Goal: Task Accomplishment & Management: Complete application form

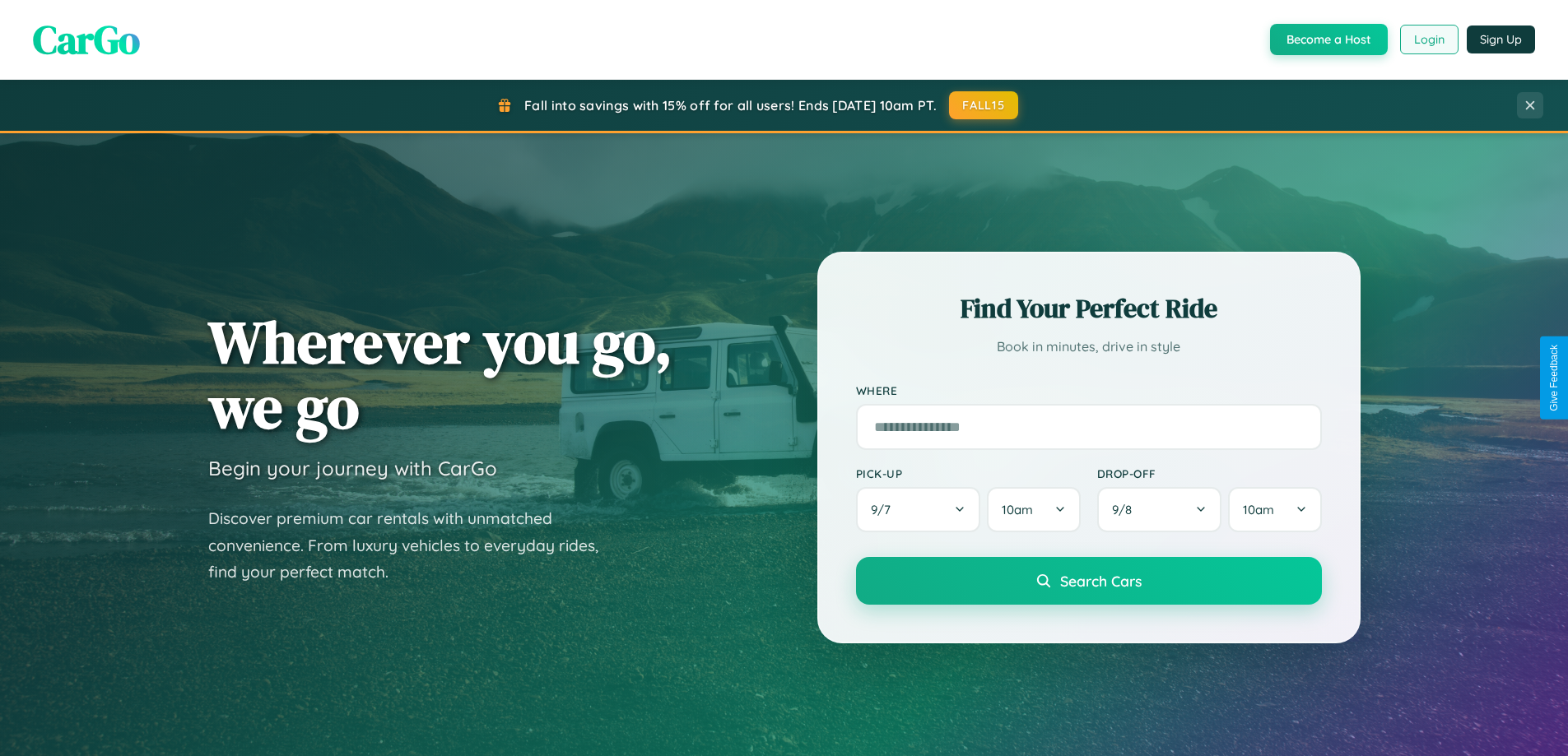
click at [1429, 40] on button "Login" at bounding box center [1430, 40] width 59 height 30
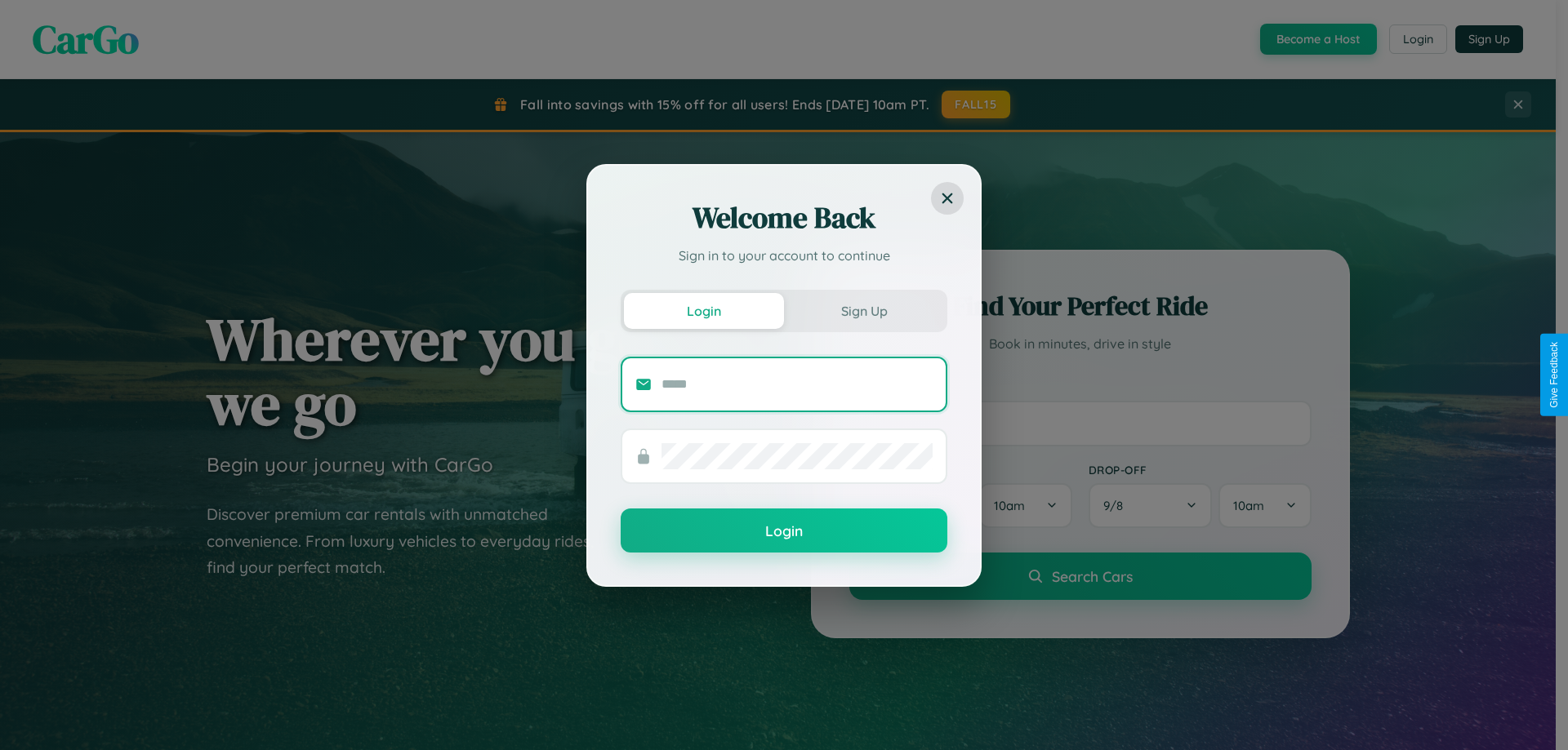
click at [797, 384] on input "text" at bounding box center [797, 384] width 271 height 26
type input "**********"
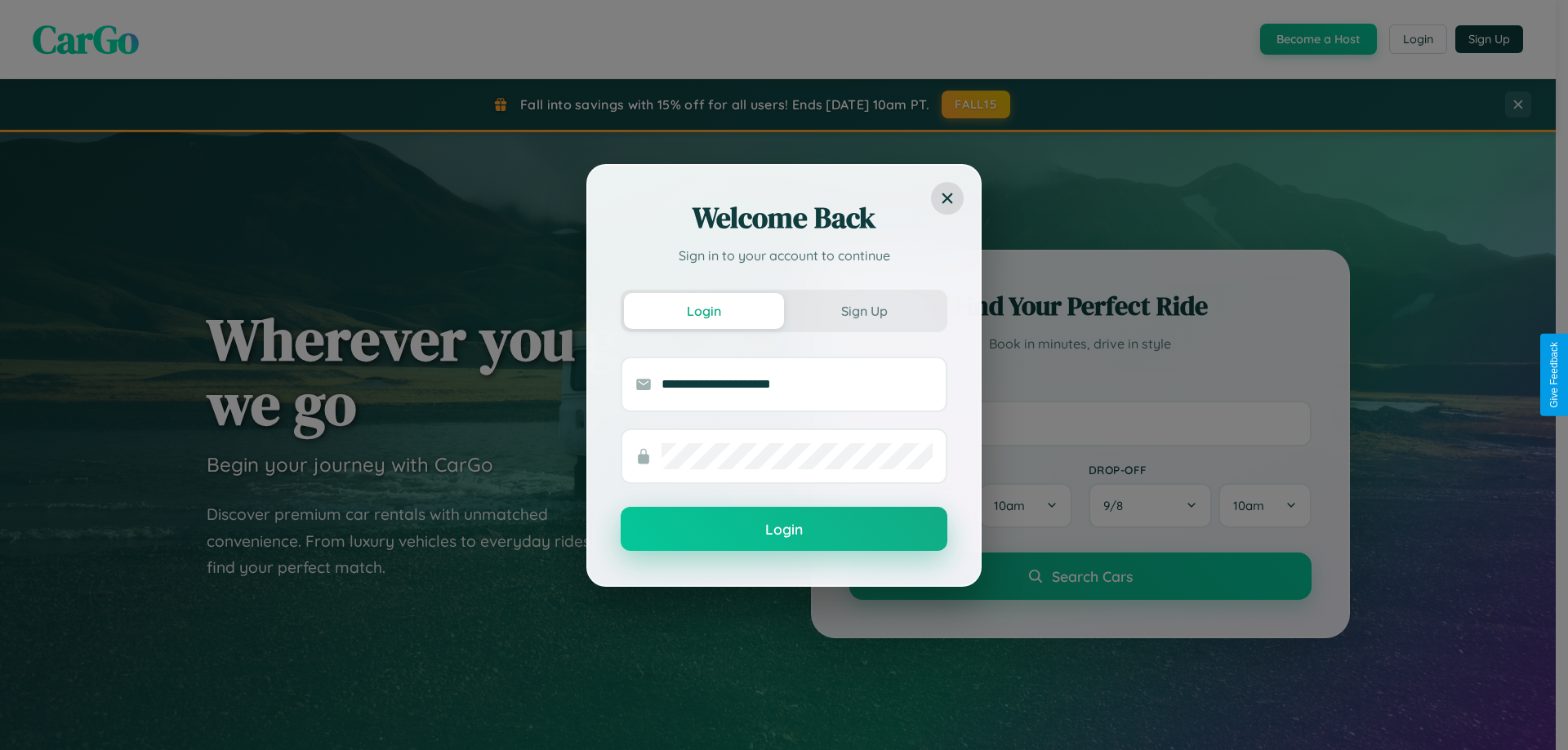
click at [784, 530] on button "Login" at bounding box center [784, 529] width 327 height 44
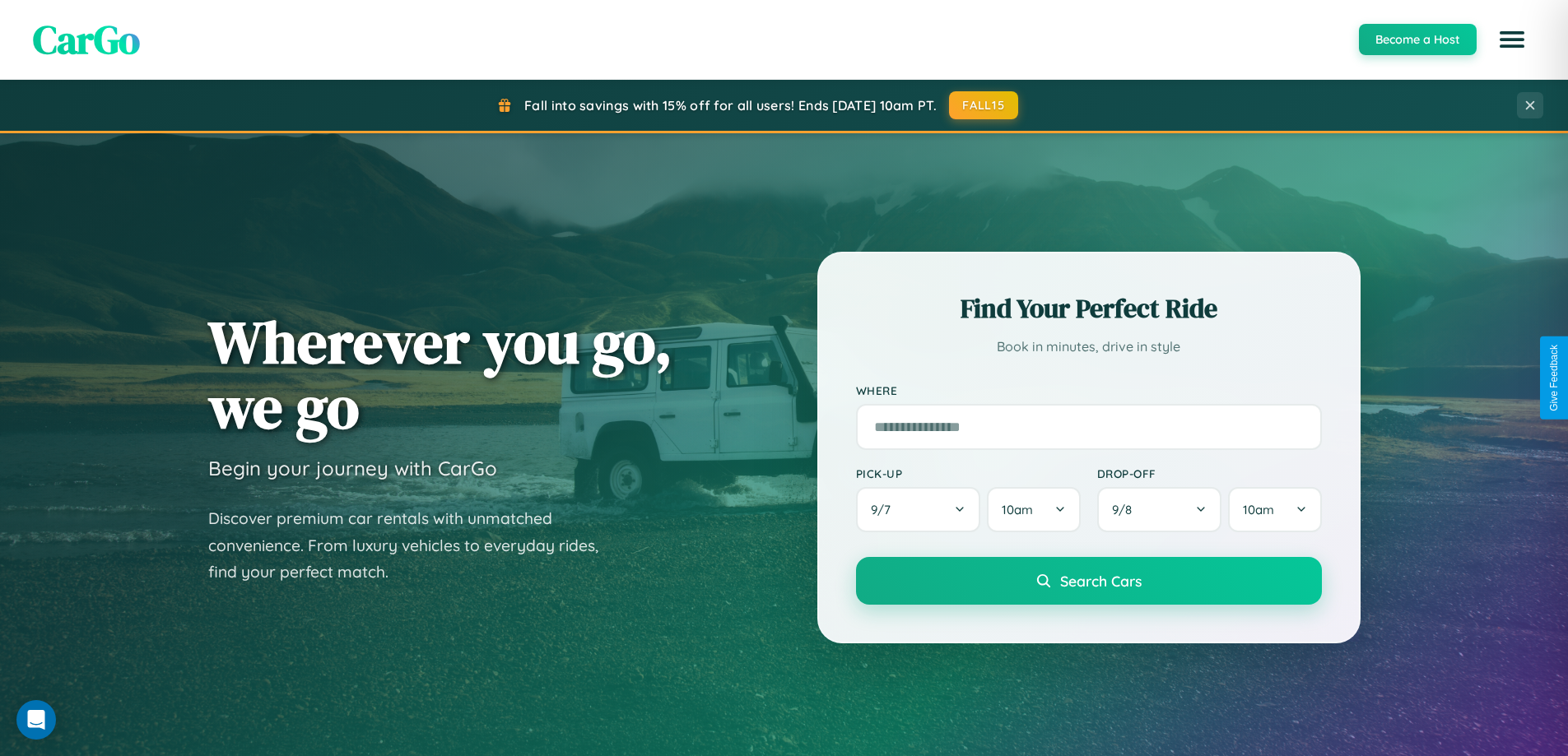
scroll to position [710, 0]
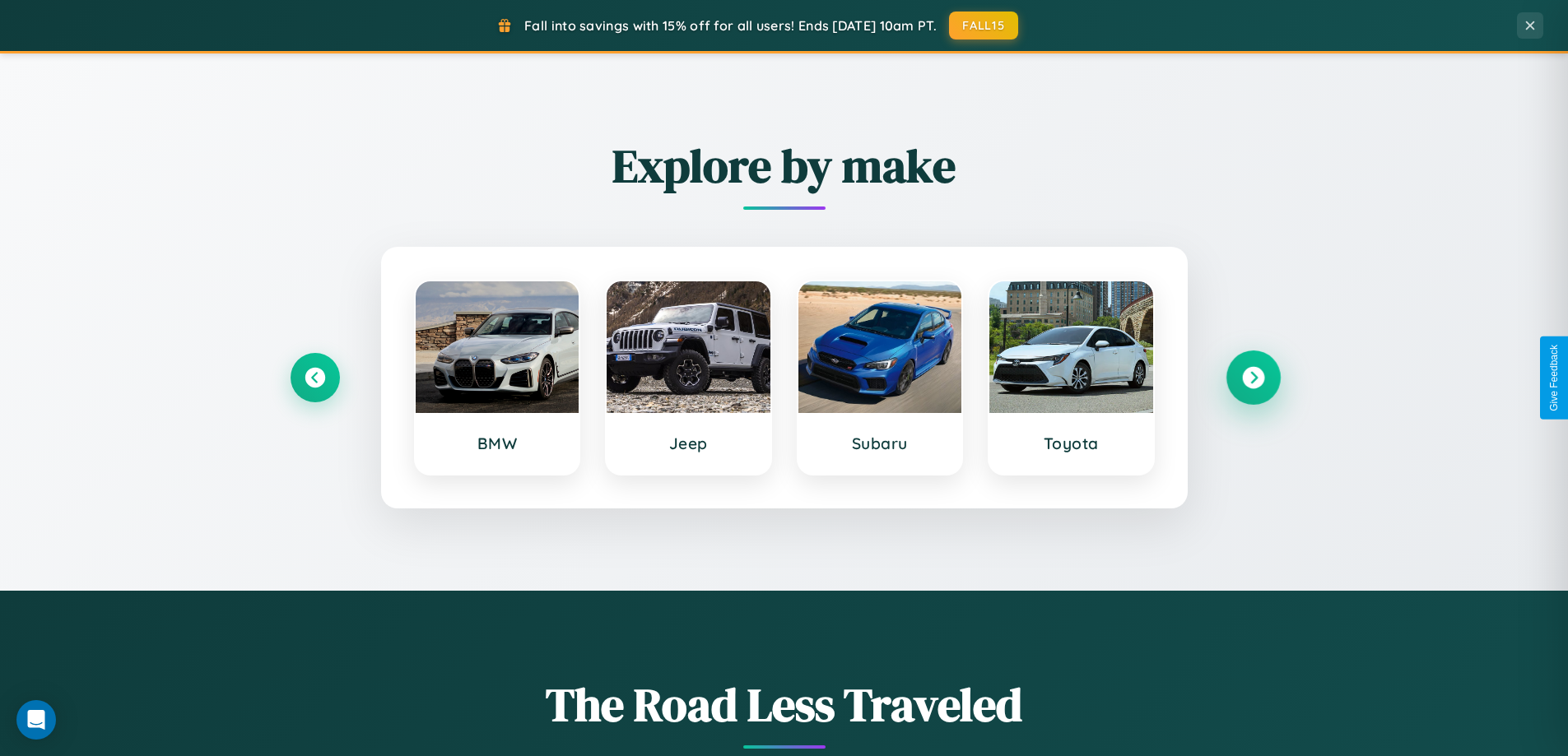
click at [1253, 378] on icon at bounding box center [1253, 378] width 22 height 22
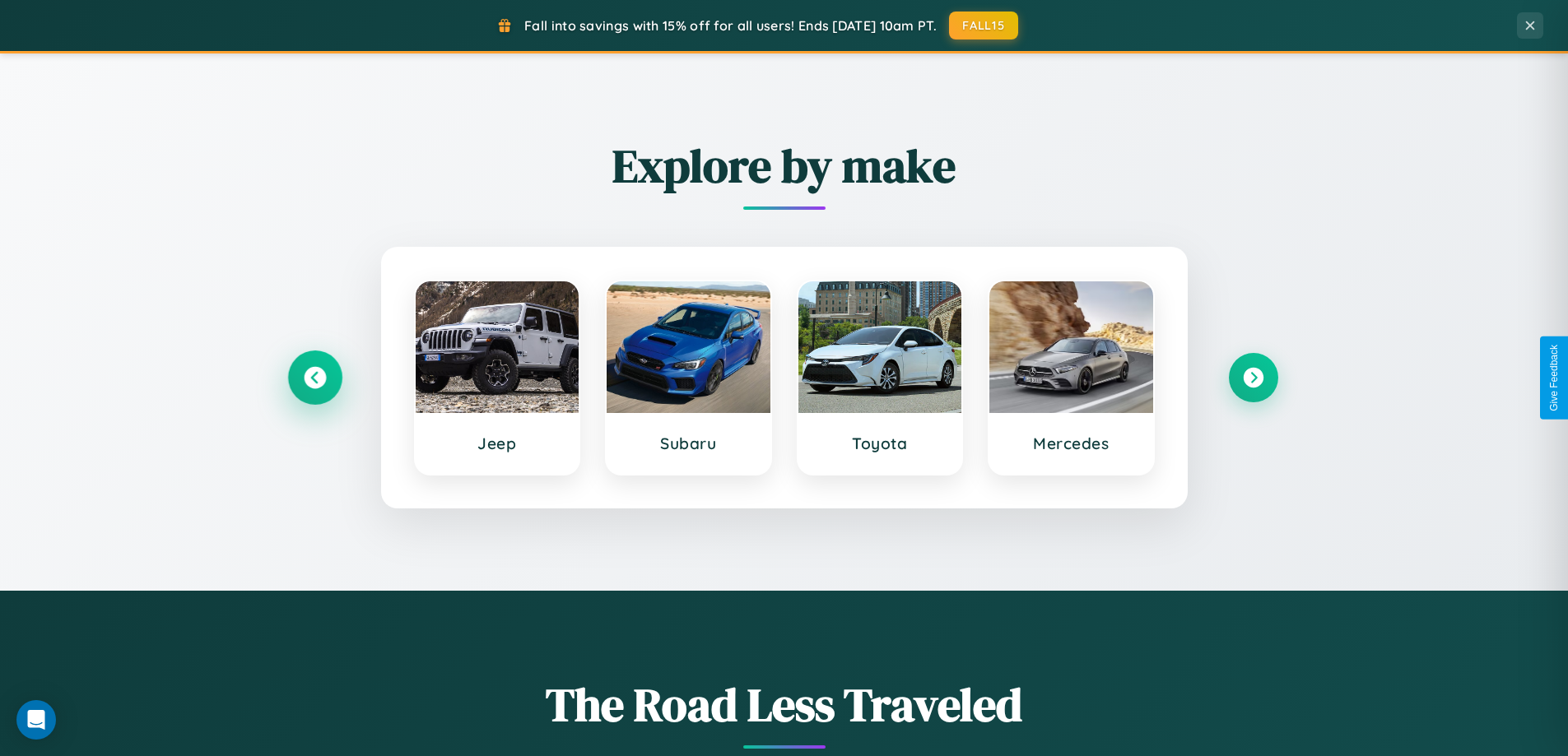
click at [315, 378] on icon at bounding box center [315, 378] width 22 height 22
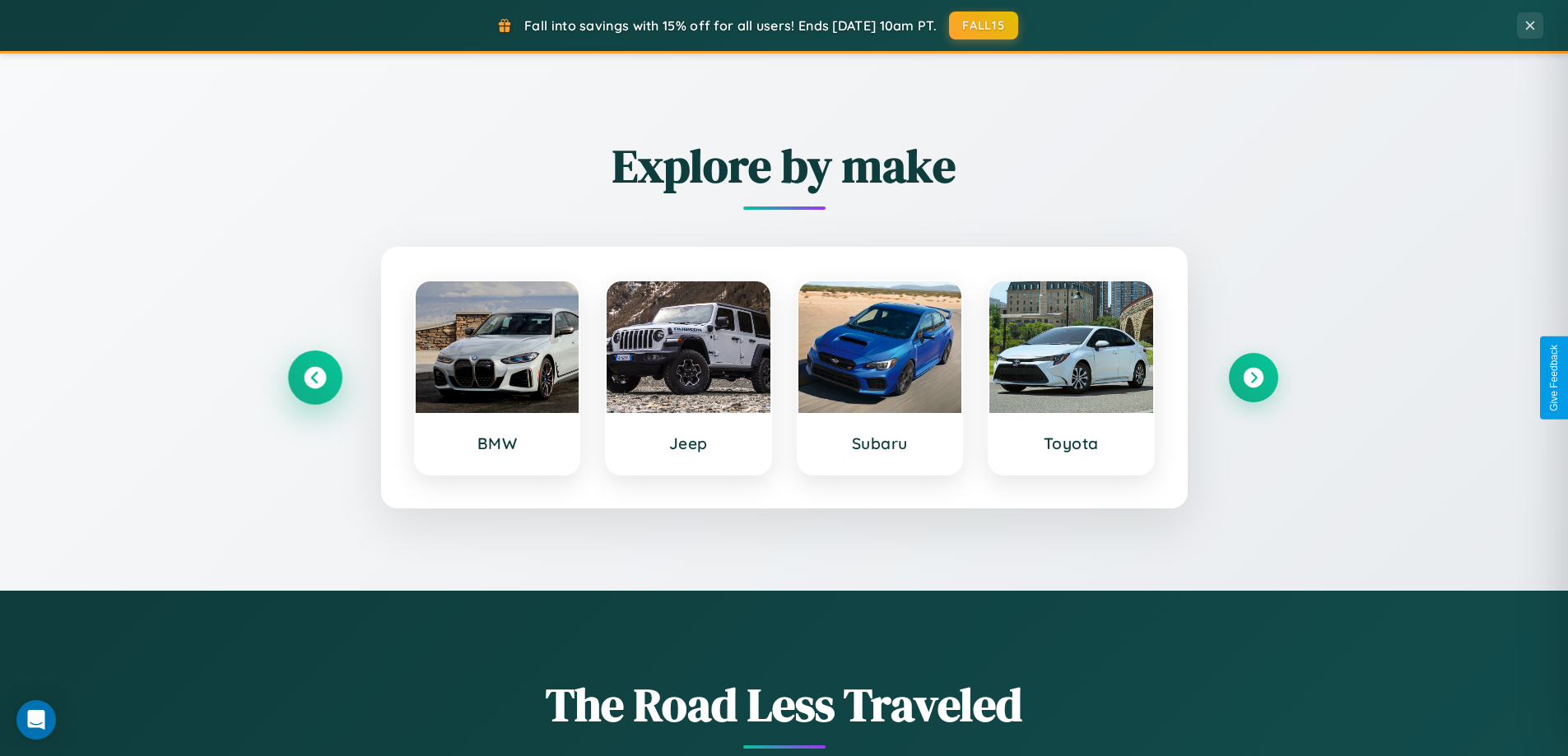
click at [315, 378] on icon at bounding box center [315, 378] width 22 height 22
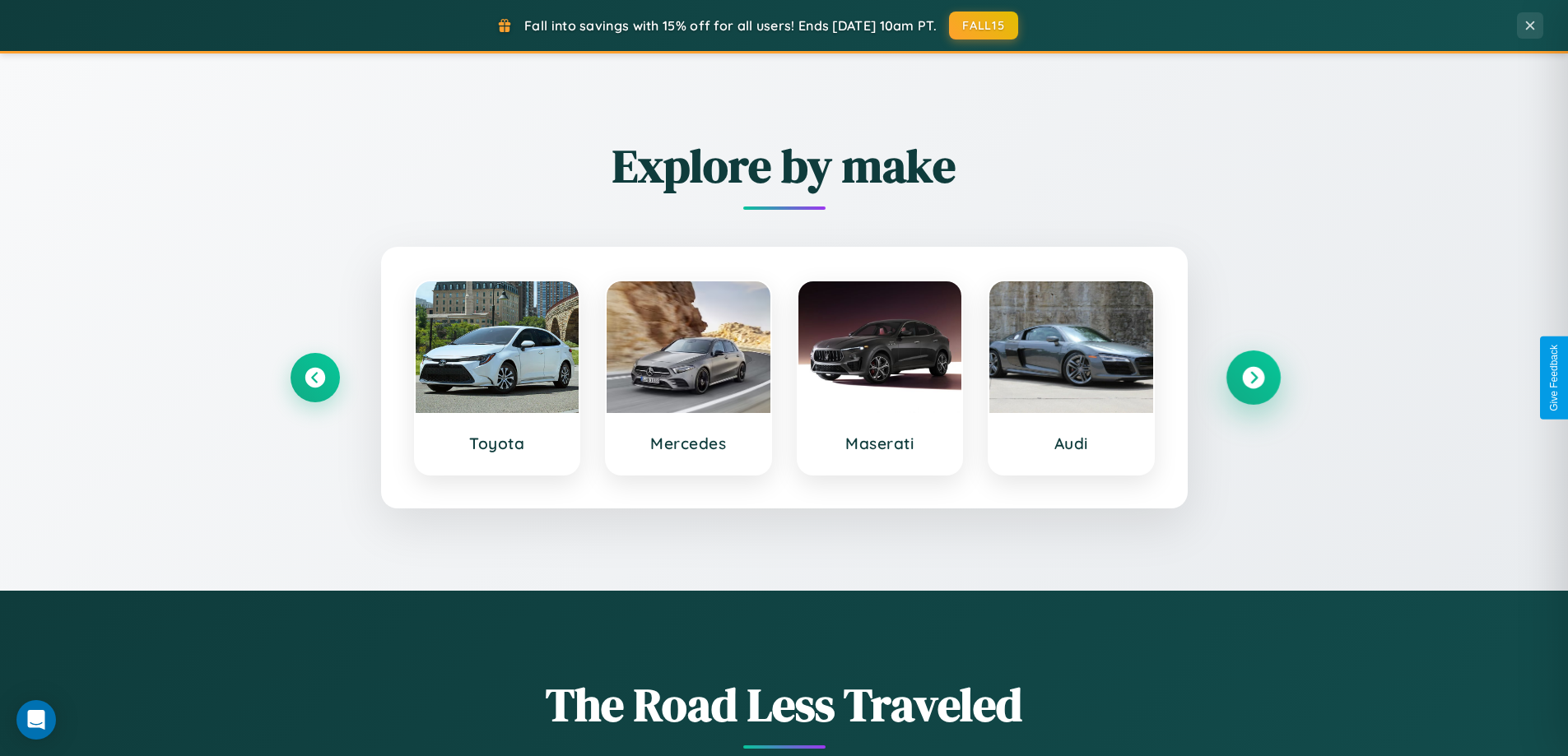
click at [1253, 378] on icon at bounding box center [1253, 378] width 22 height 22
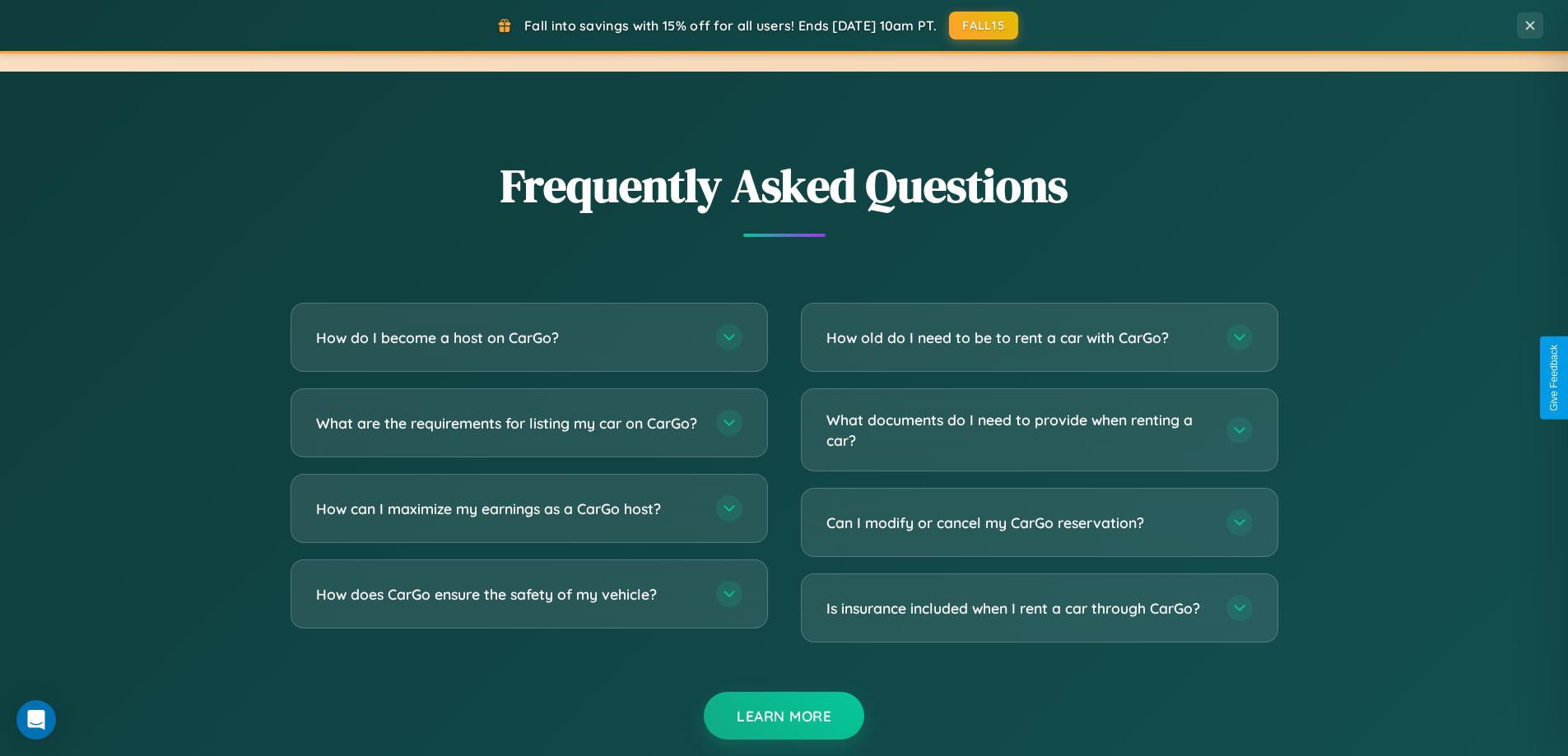
scroll to position [3167, 0]
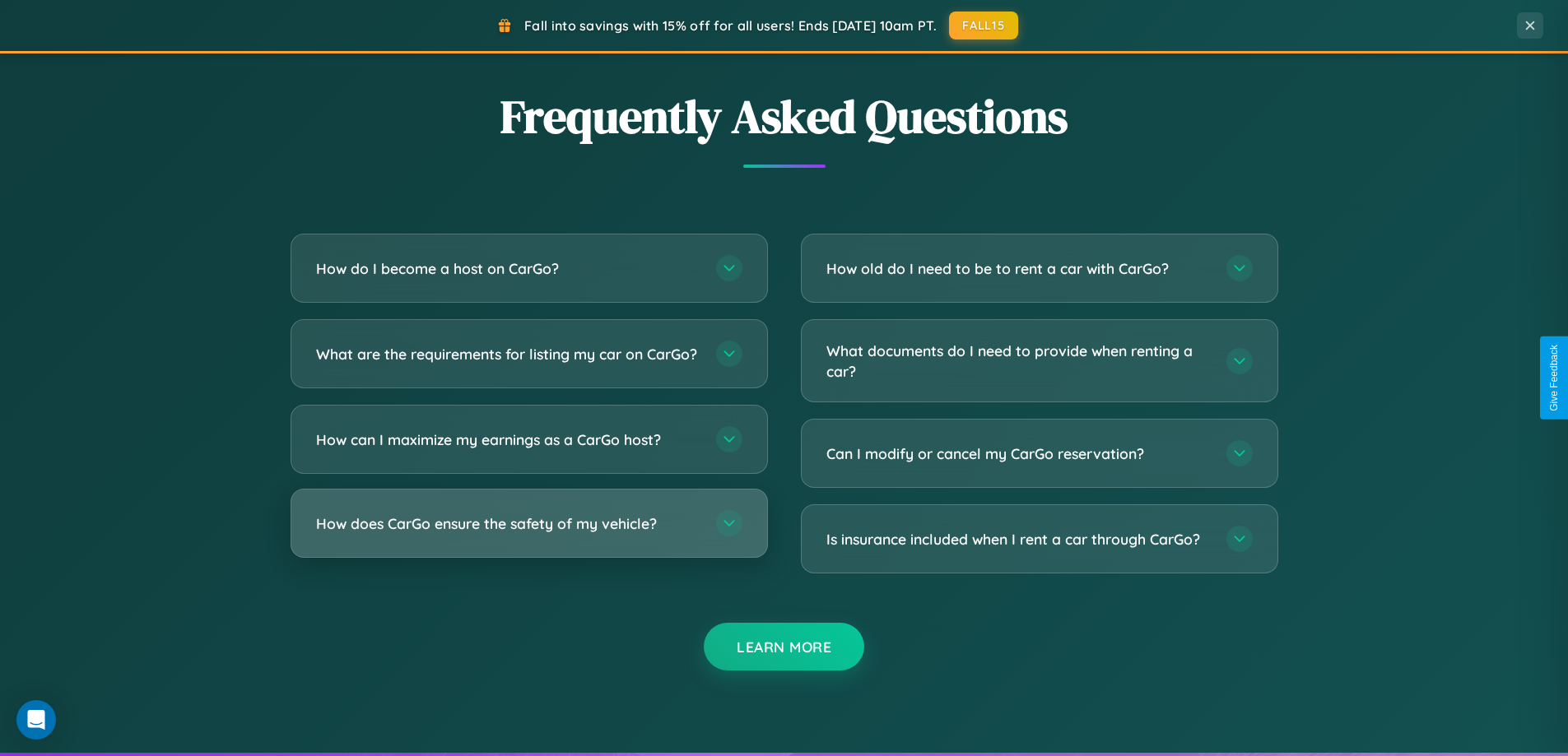
click at [528, 534] on h3 "How does CarGo ensure the safety of my vehicle?" at bounding box center [508, 523] width 384 height 21
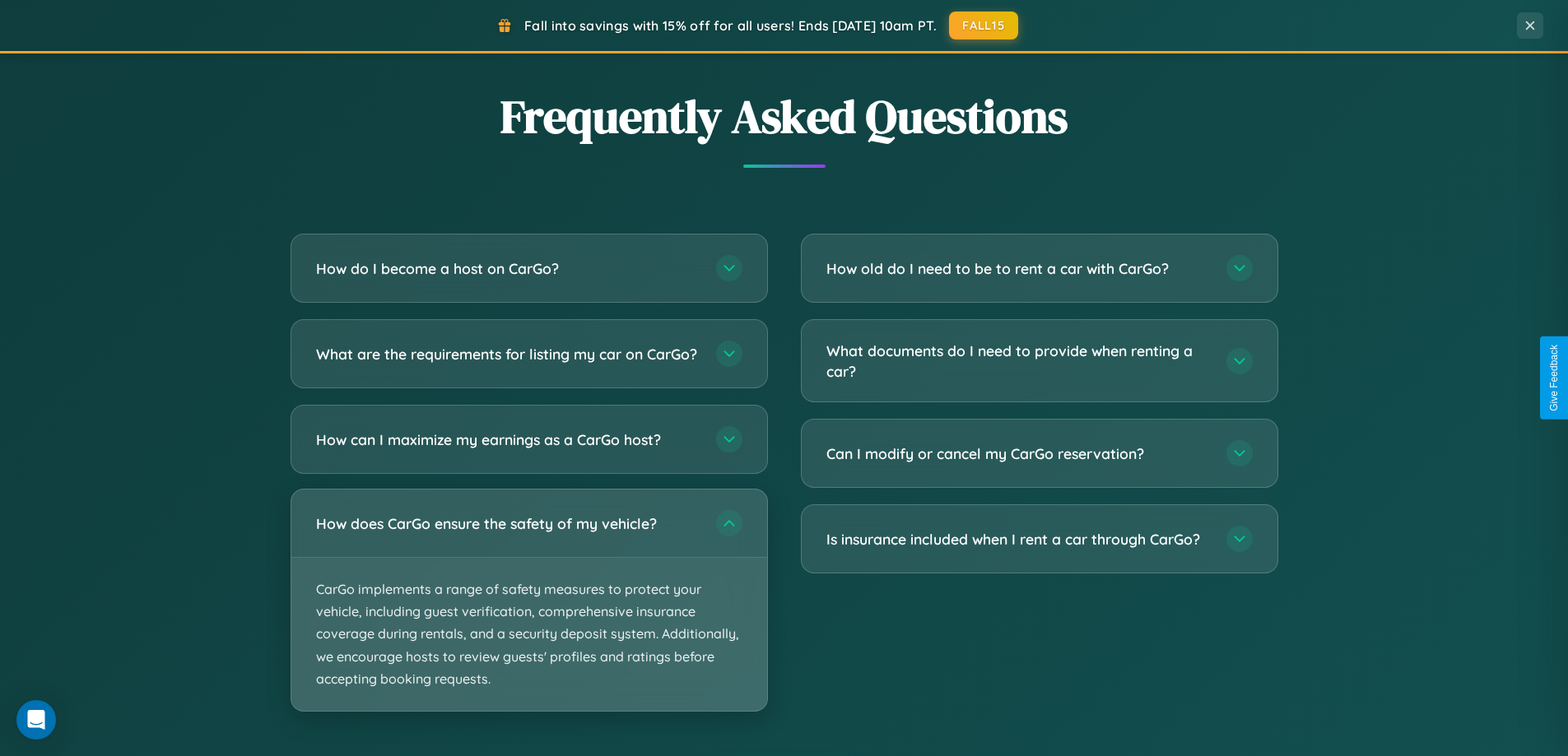
click at [528, 614] on p "CarGo implements a range of safety measures to protect your vehicle, including …" at bounding box center [529, 634] width 476 height 153
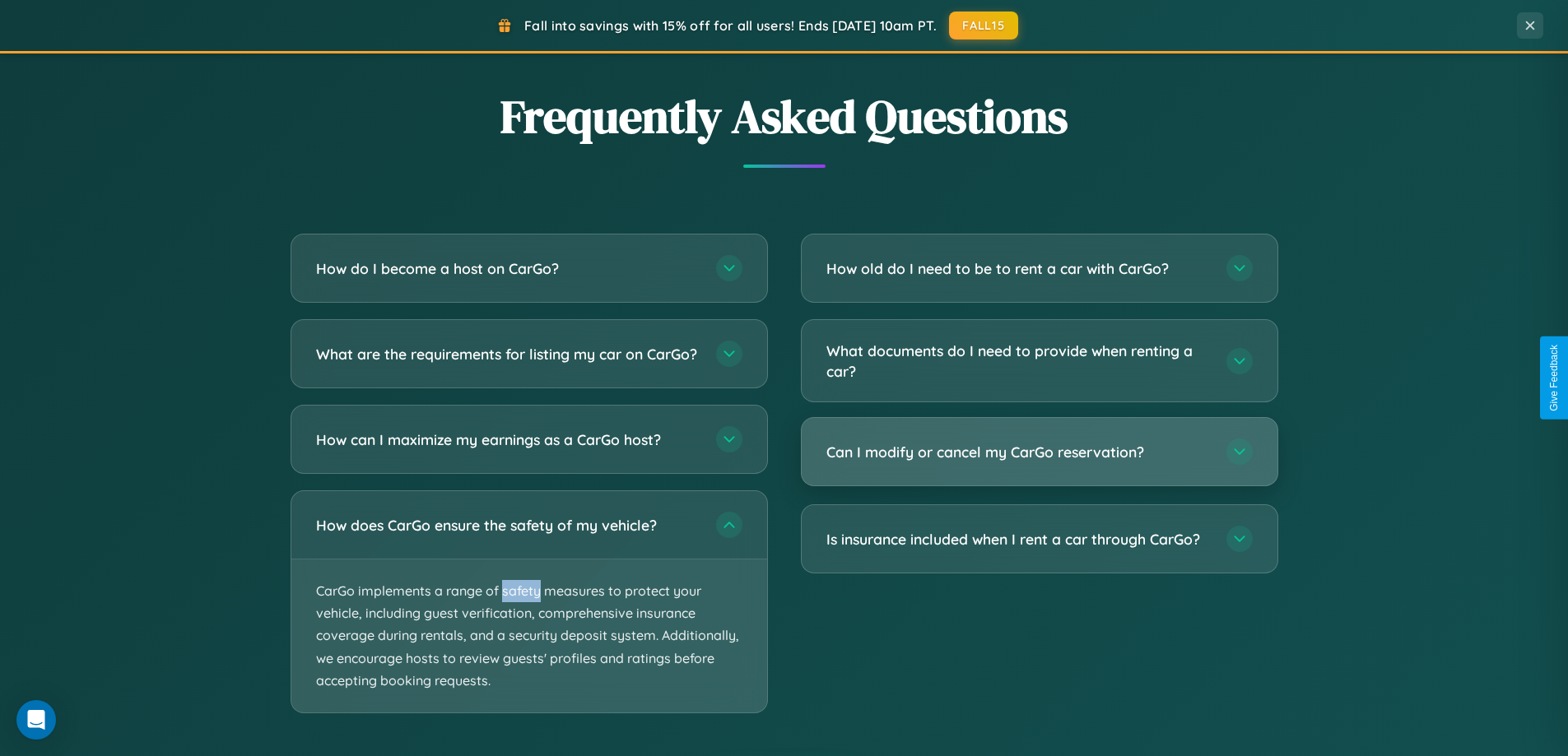
click at [1039, 453] on h3 "Can I modify or cancel my CarGo reservation?" at bounding box center [1018, 452] width 384 height 21
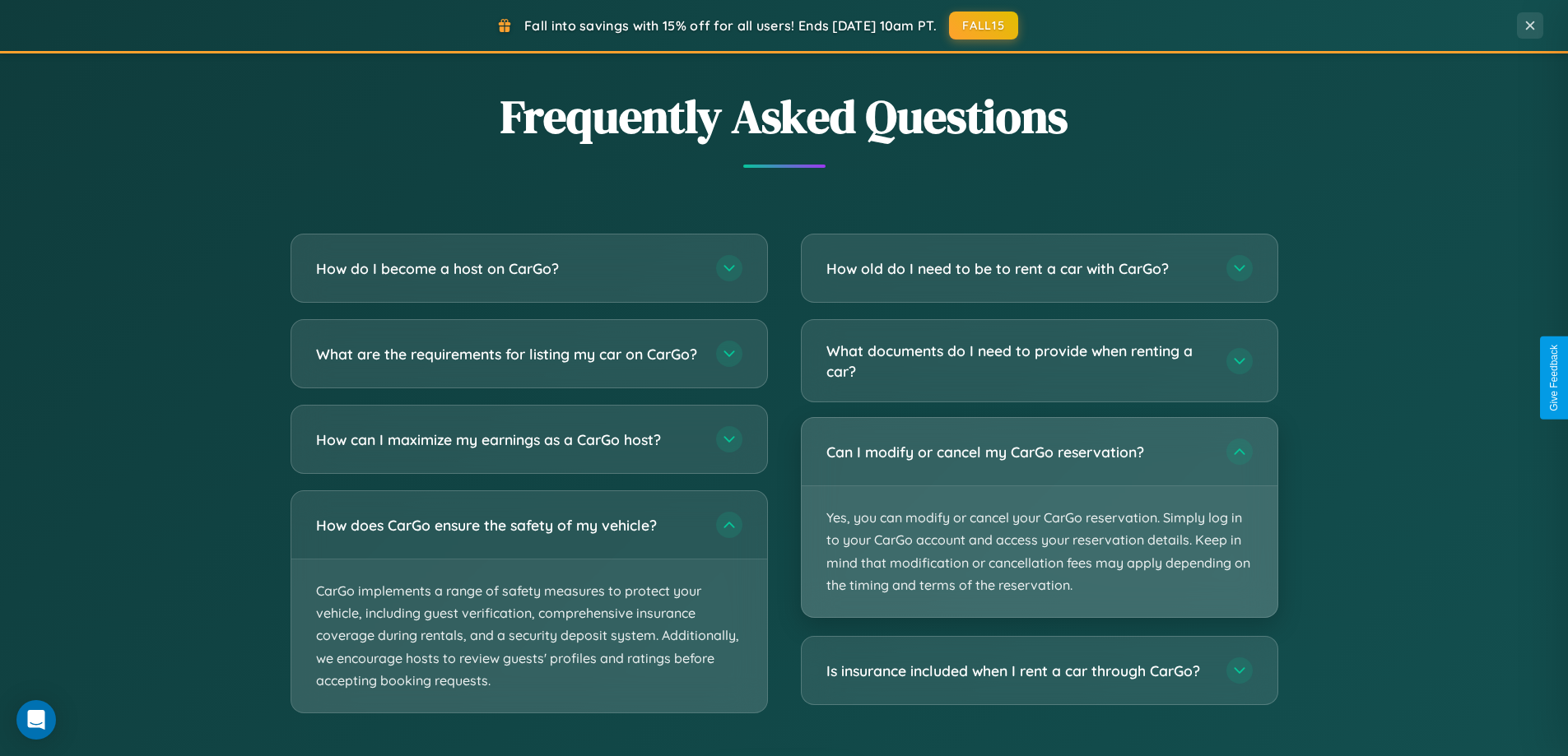
click at [1039, 518] on p "Yes, you can modify or cancel your CarGo reservation. Simply log in to your Car…" at bounding box center [1040, 551] width 476 height 131
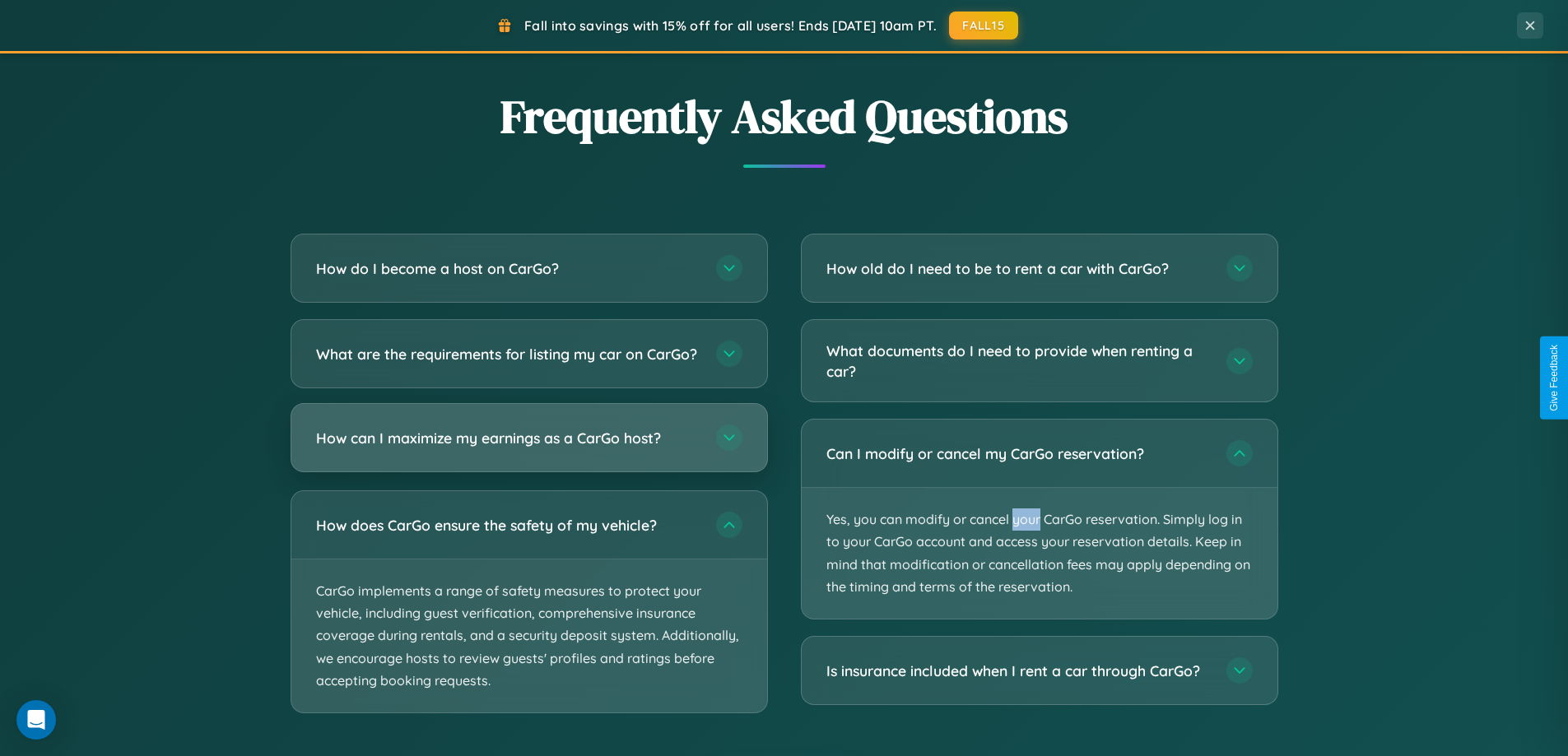
click at [528, 449] on h3 "How can I maximize my earnings as a CarGo host?" at bounding box center [508, 438] width 384 height 21
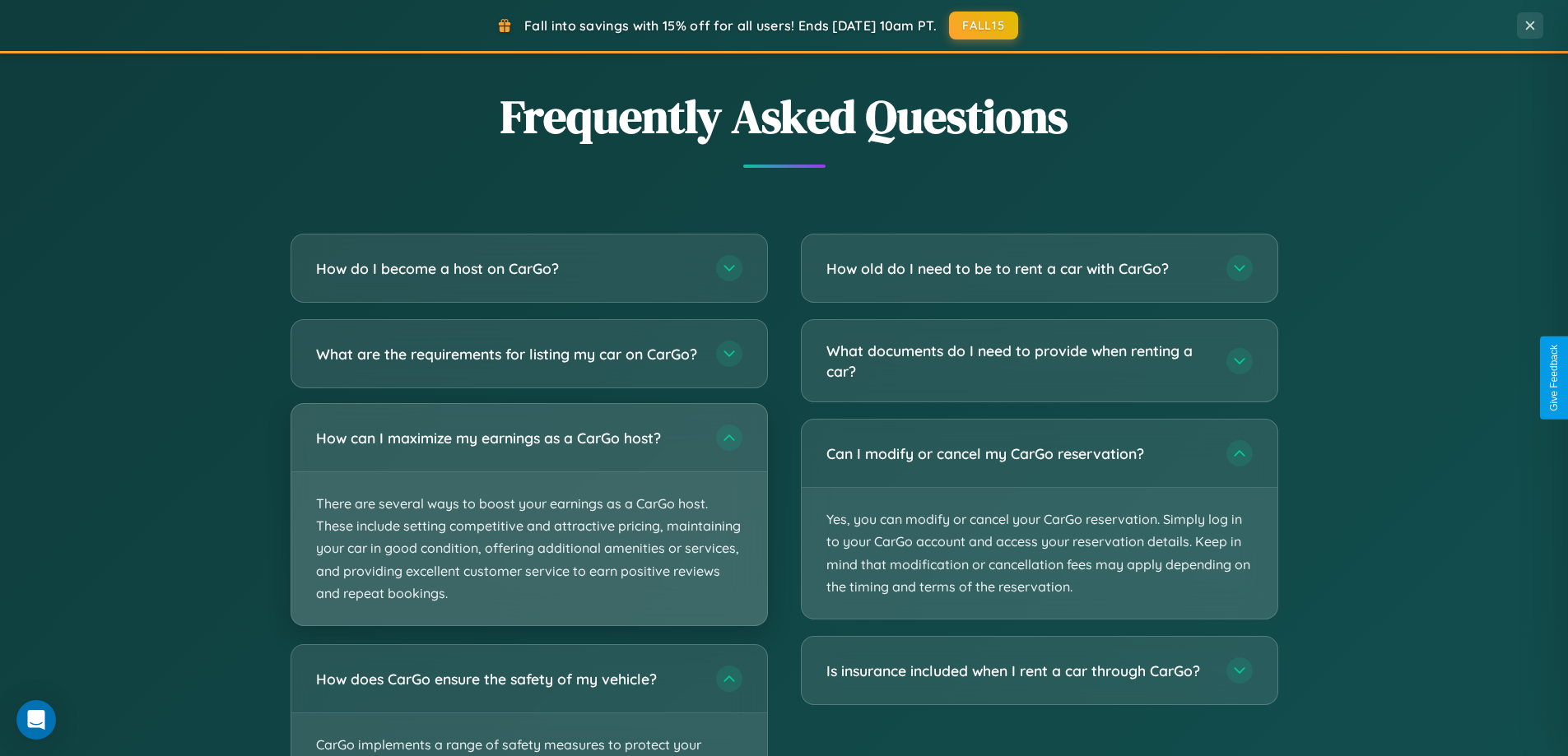
click at [528, 528] on p "There are several ways to boost your earnings as a CarGo host. These include se…" at bounding box center [529, 549] width 476 height 153
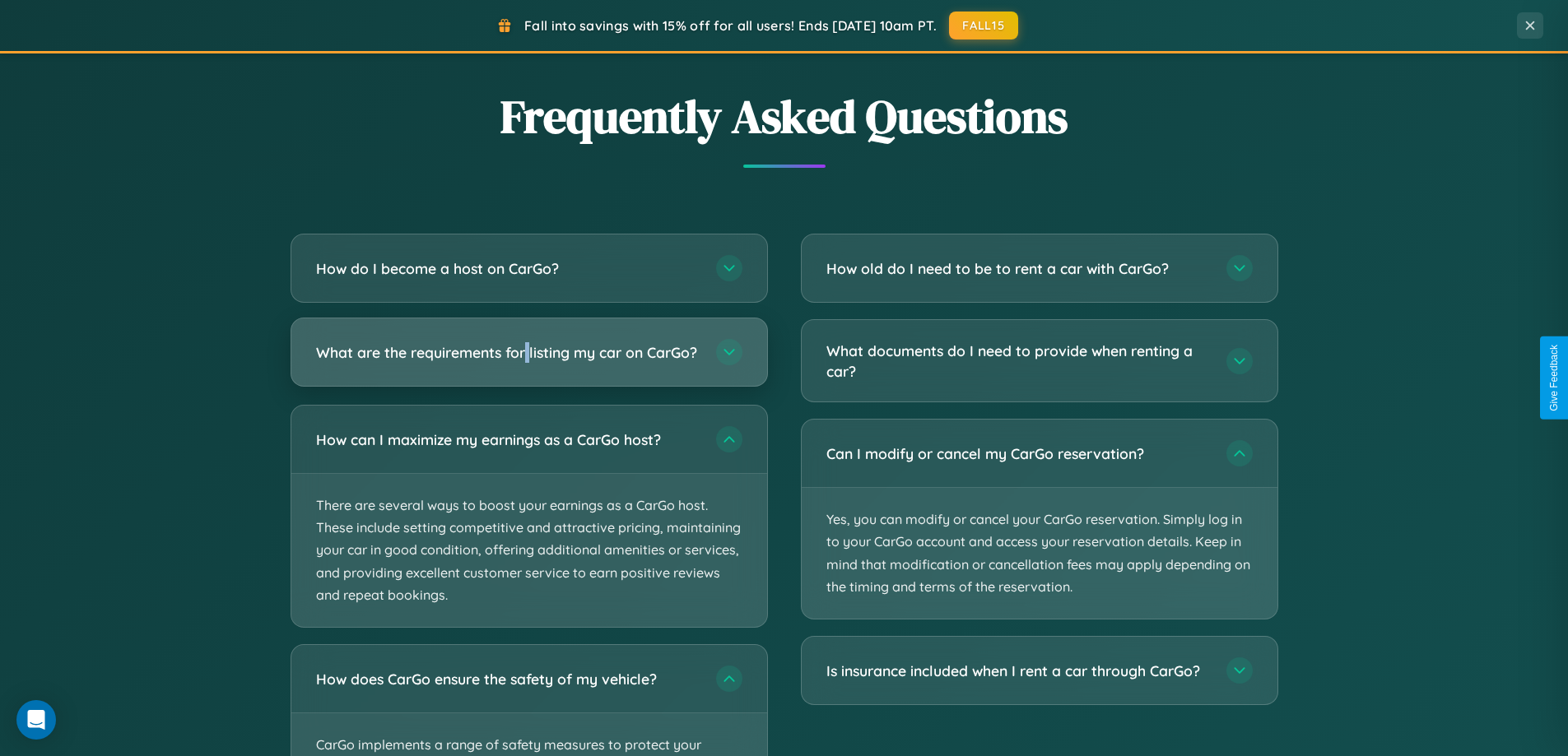
click at [528, 359] on h3 "What are the requirements for listing my car on CarGo?" at bounding box center [508, 352] width 384 height 21
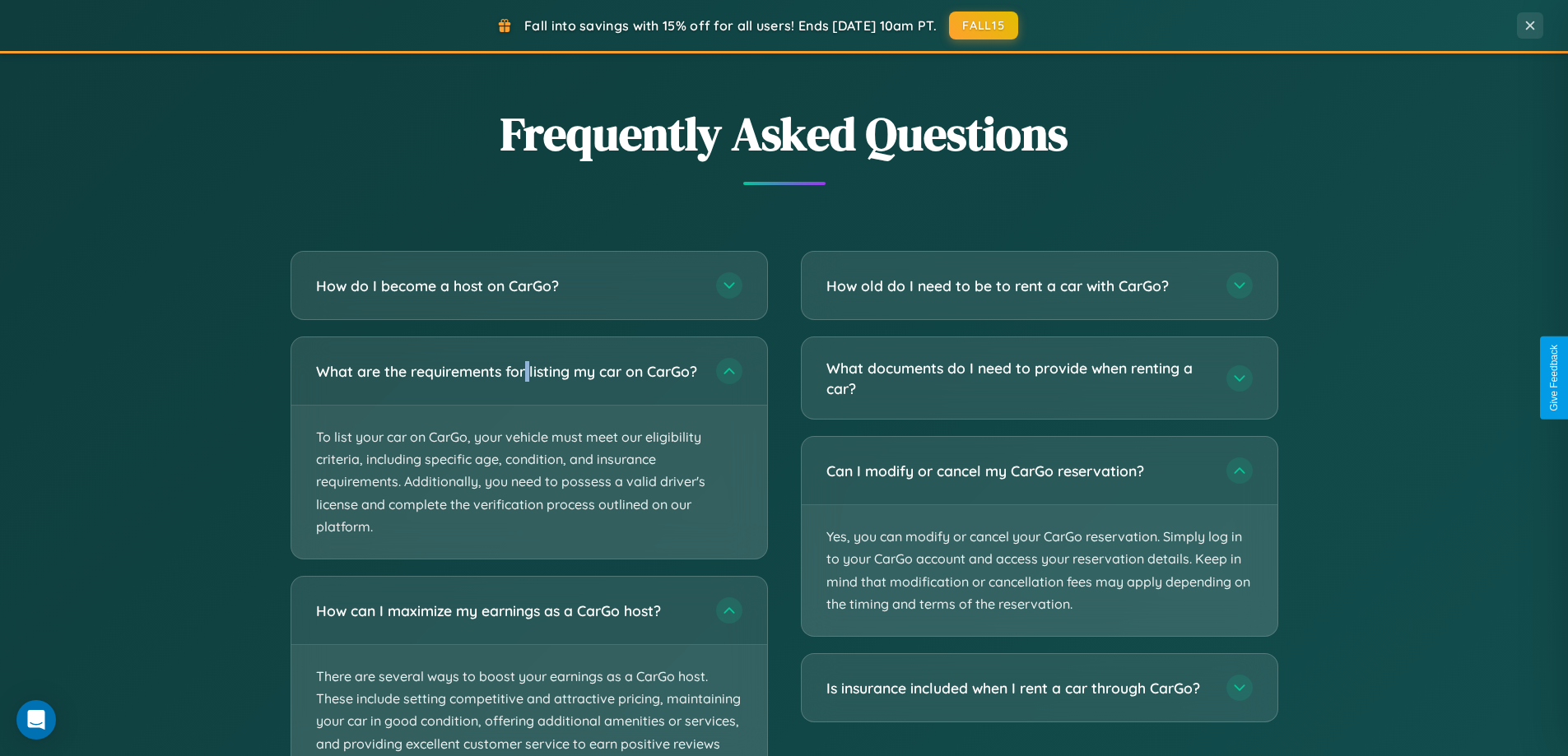
scroll to position [0, 0]
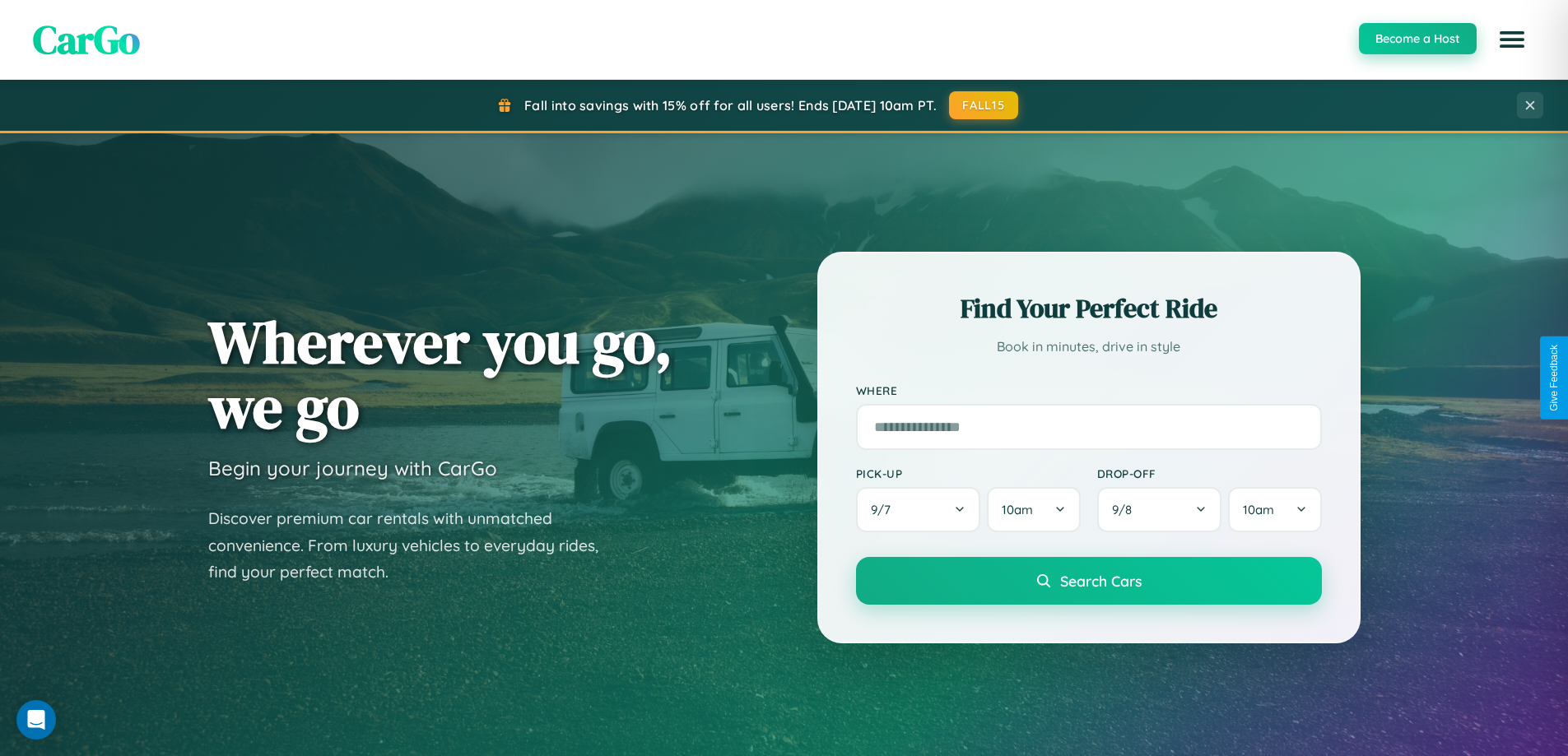
click at [1417, 40] on button "Become a Host" at bounding box center [1418, 39] width 118 height 31
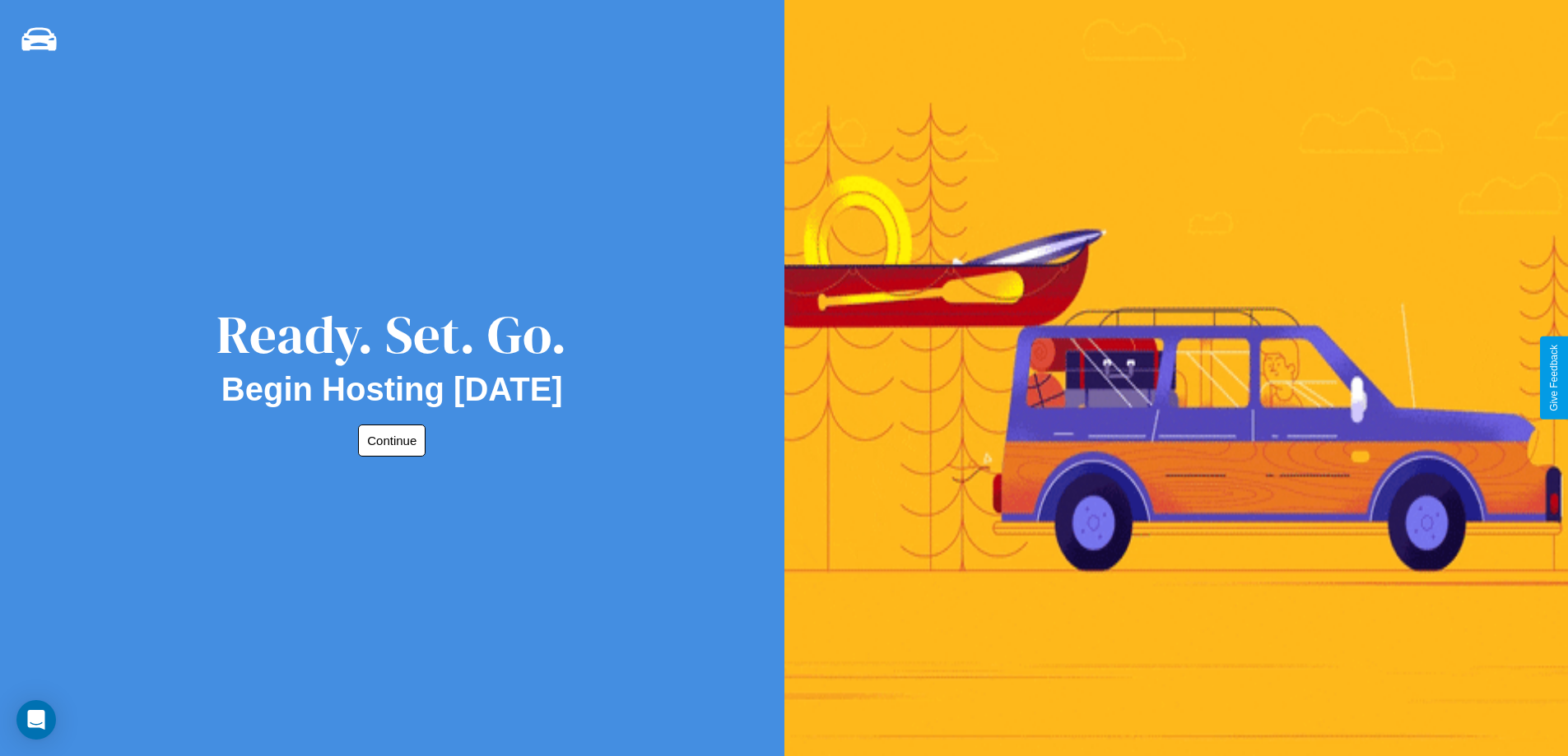
click at [388, 441] on button "Continue" at bounding box center [392, 441] width 68 height 32
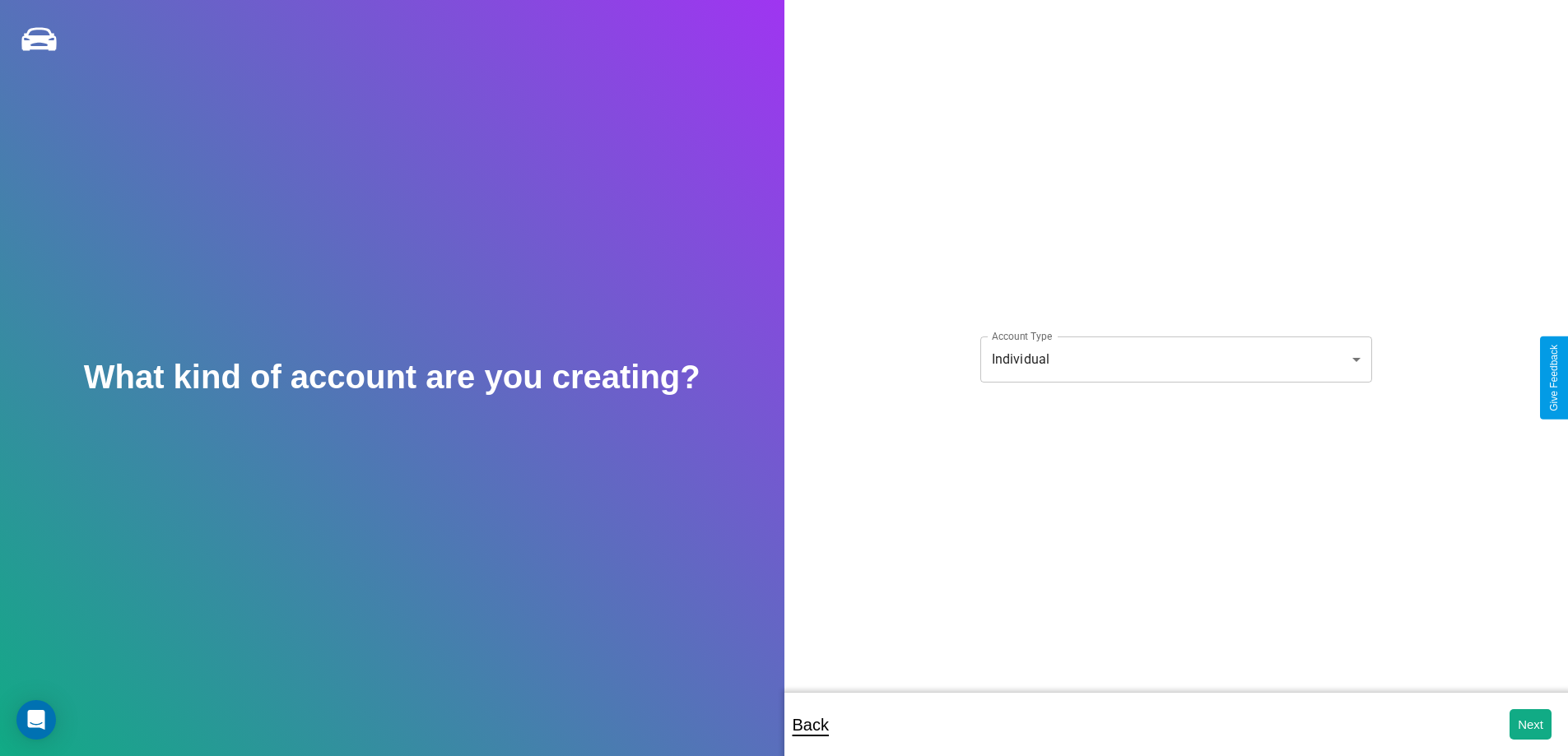
click at [1175, 359] on body "**********" at bounding box center [784, 389] width 1568 height 778
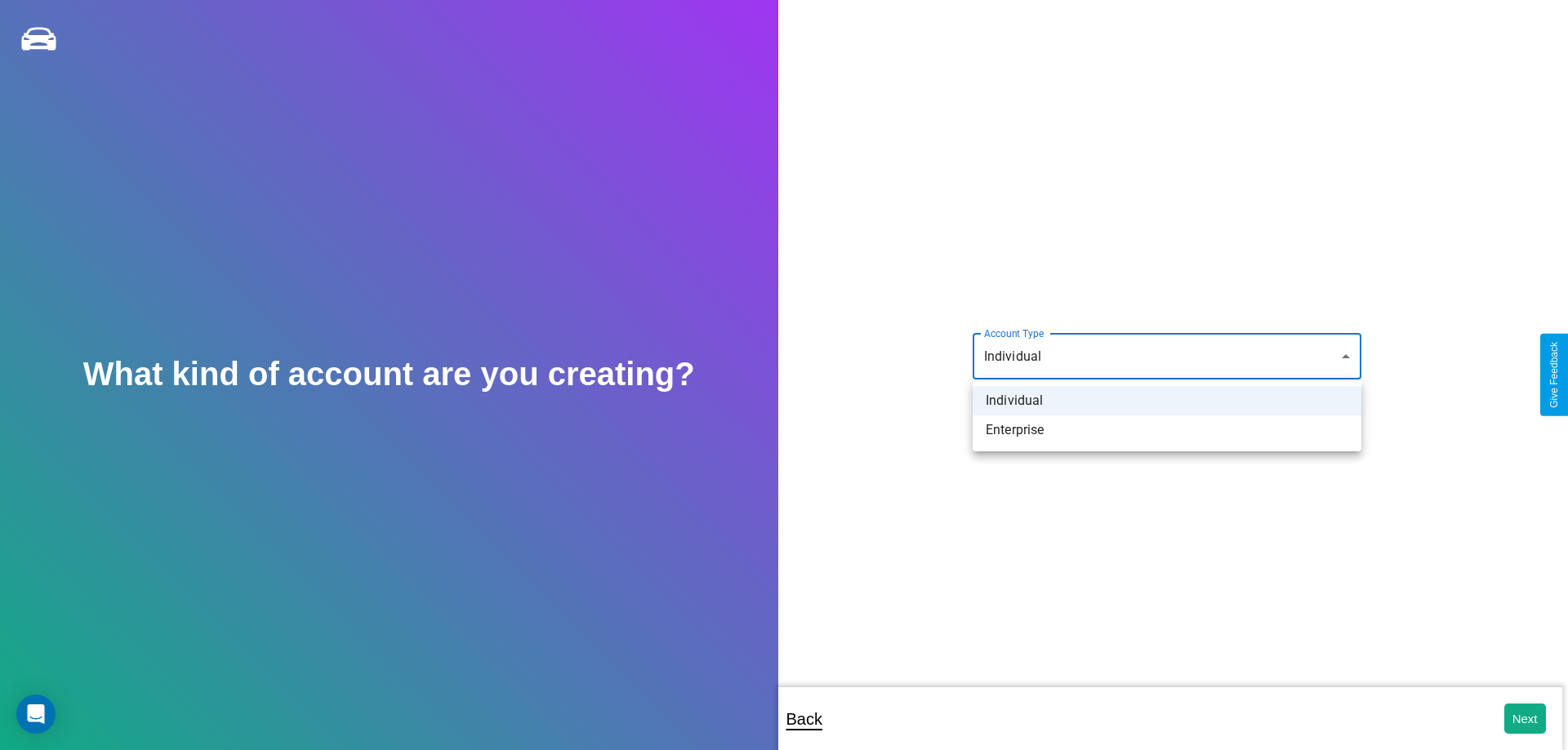
click at [1167, 401] on li "Individual" at bounding box center [1167, 401] width 389 height 30
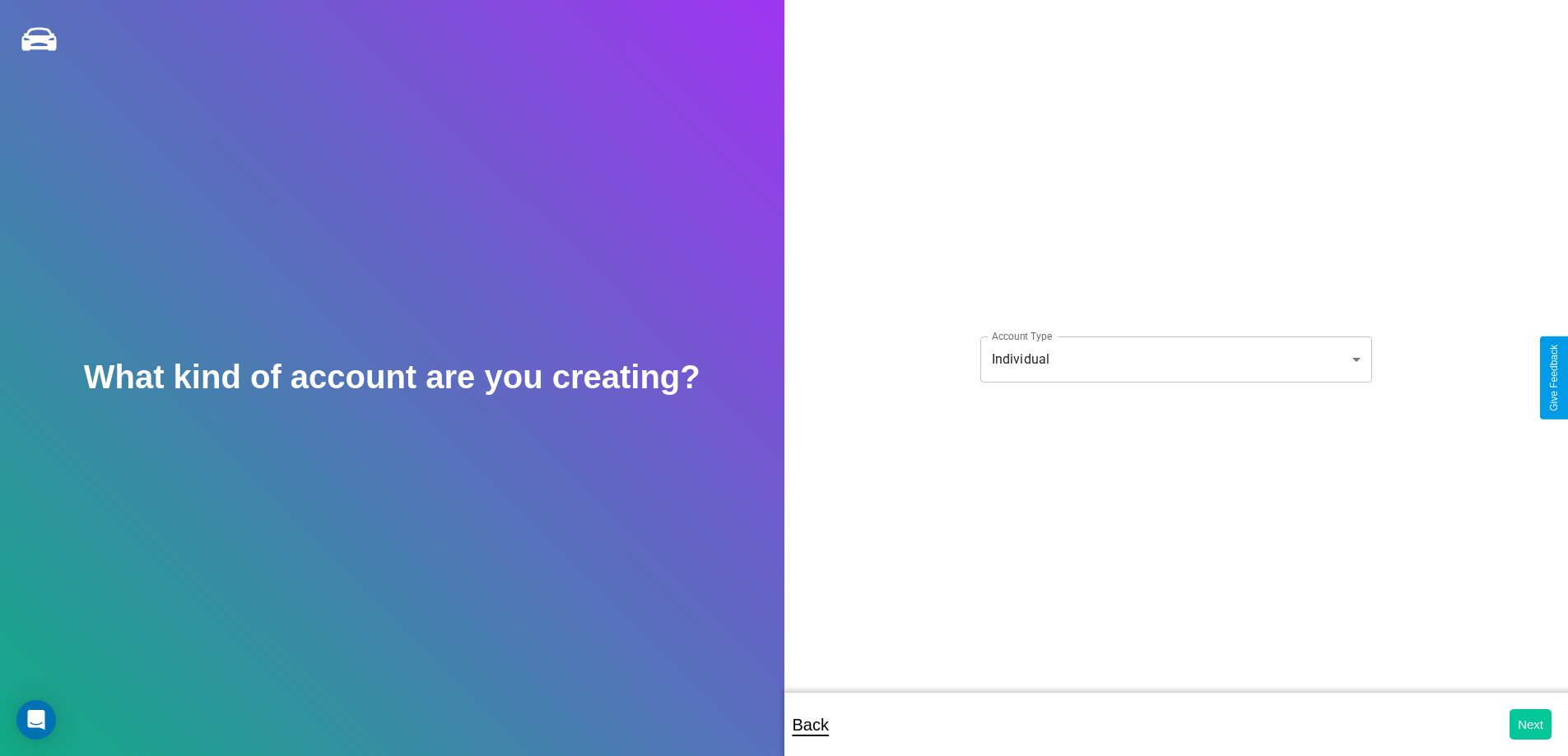
click at [1531, 725] on button "Next" at bounding box center [1531, 725] width 42 height 31
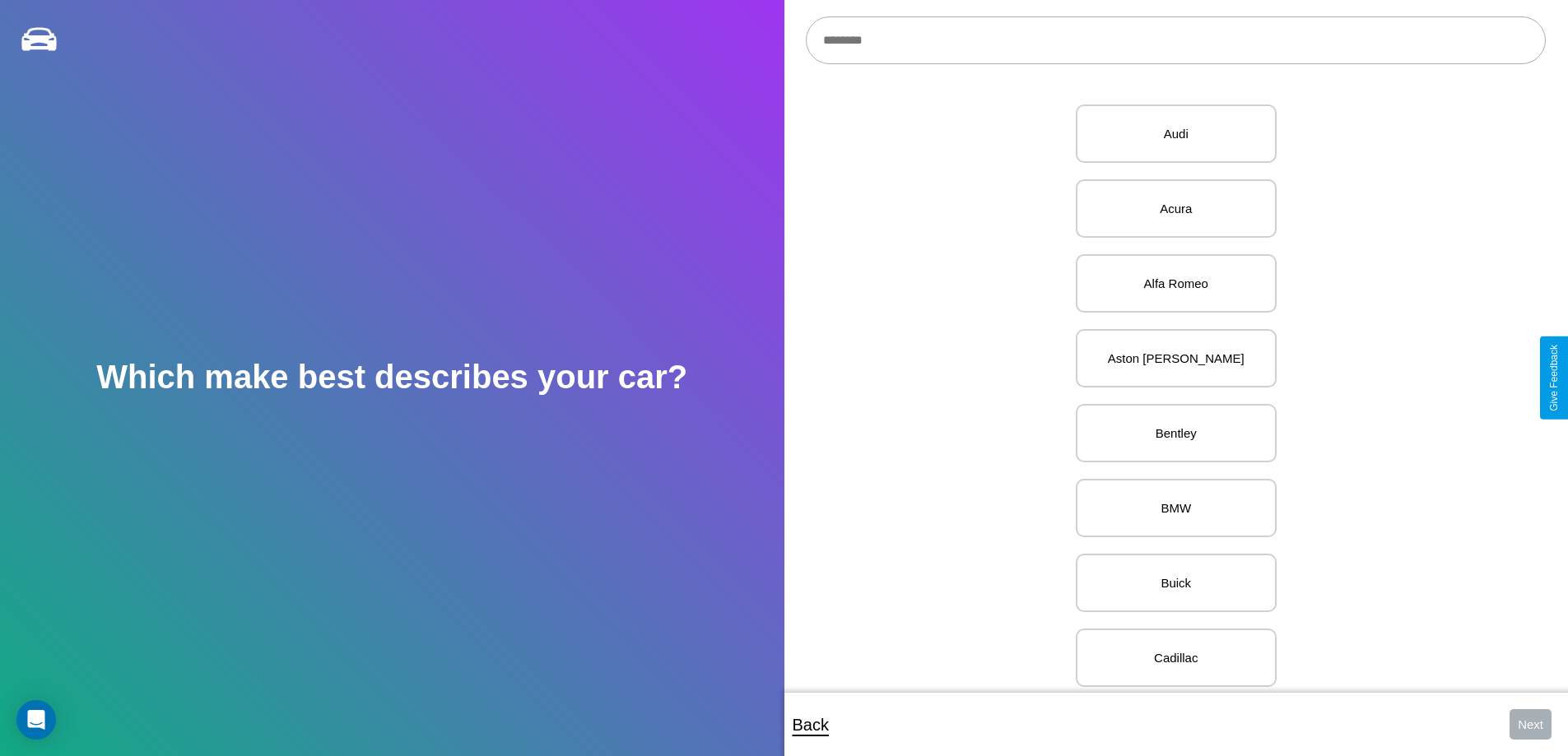
click at [1175, 41] on input "text" at bounding box center [1176, 41] width 741 height 48
type input "********"
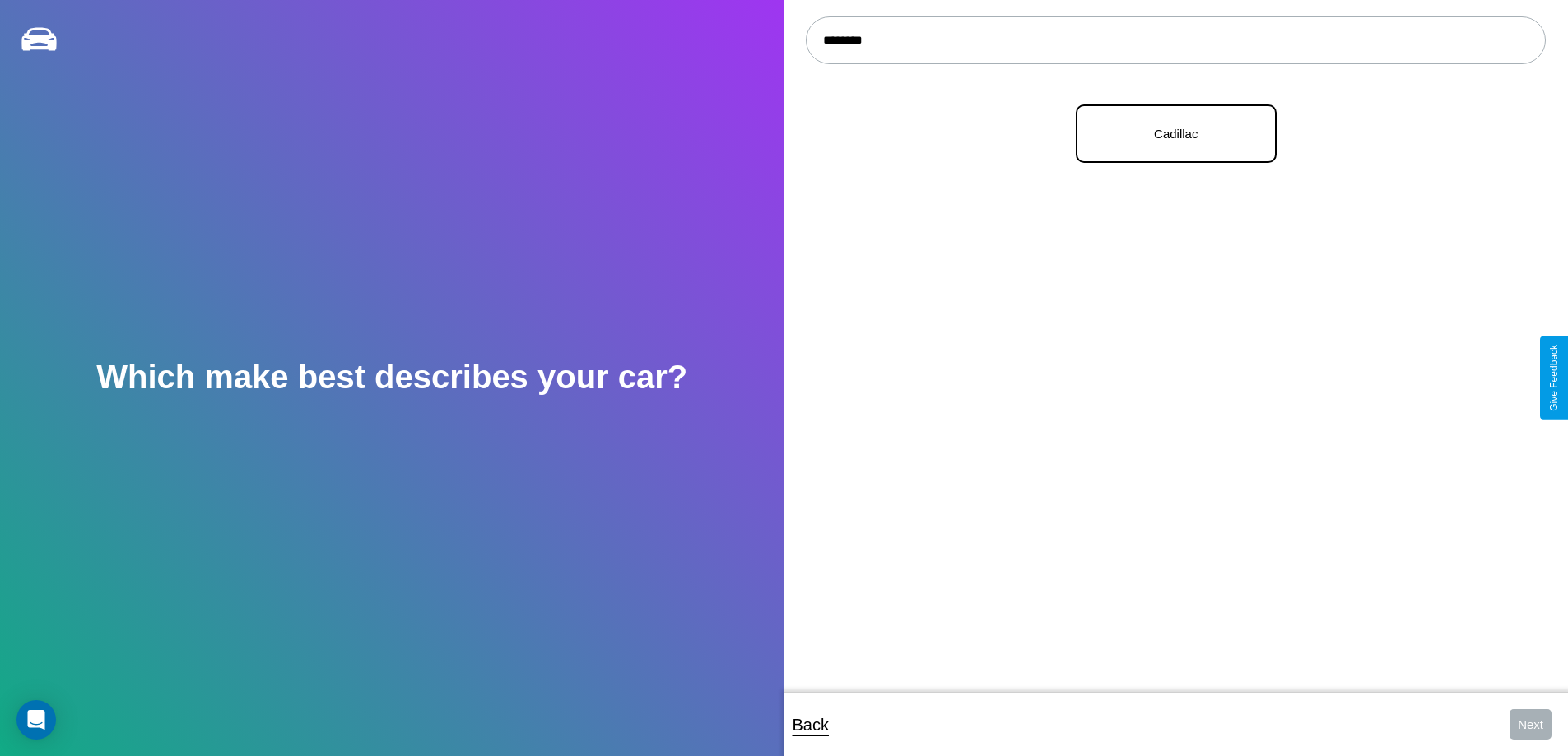
click at [1170, 134] on p "Cadillac" at bounding box center [1176, 133] width 165 height 22
click at [1531, 725] on button "Next" at bounding box center [1531, 725] width 42 height 31
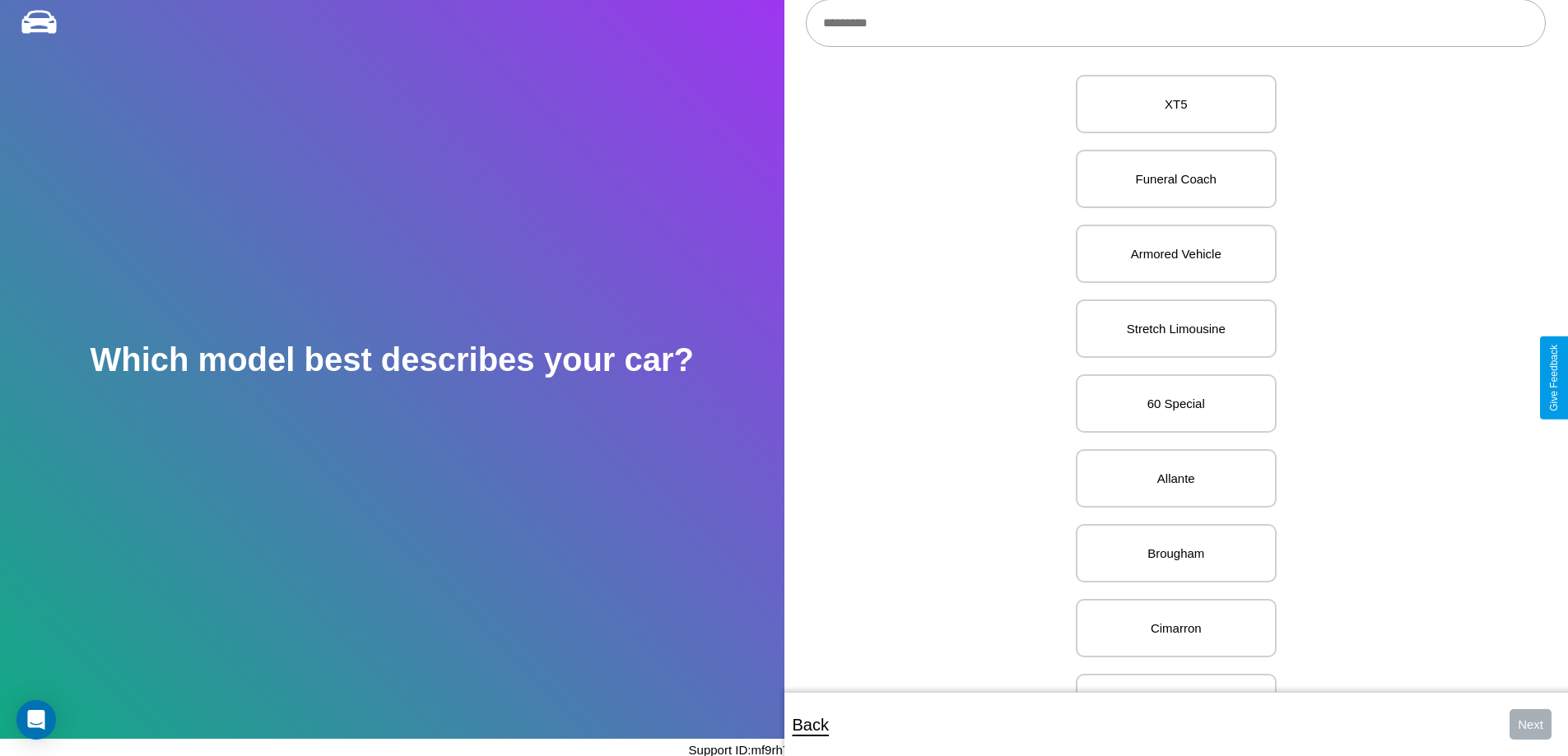
scroll to position [1461, 0]
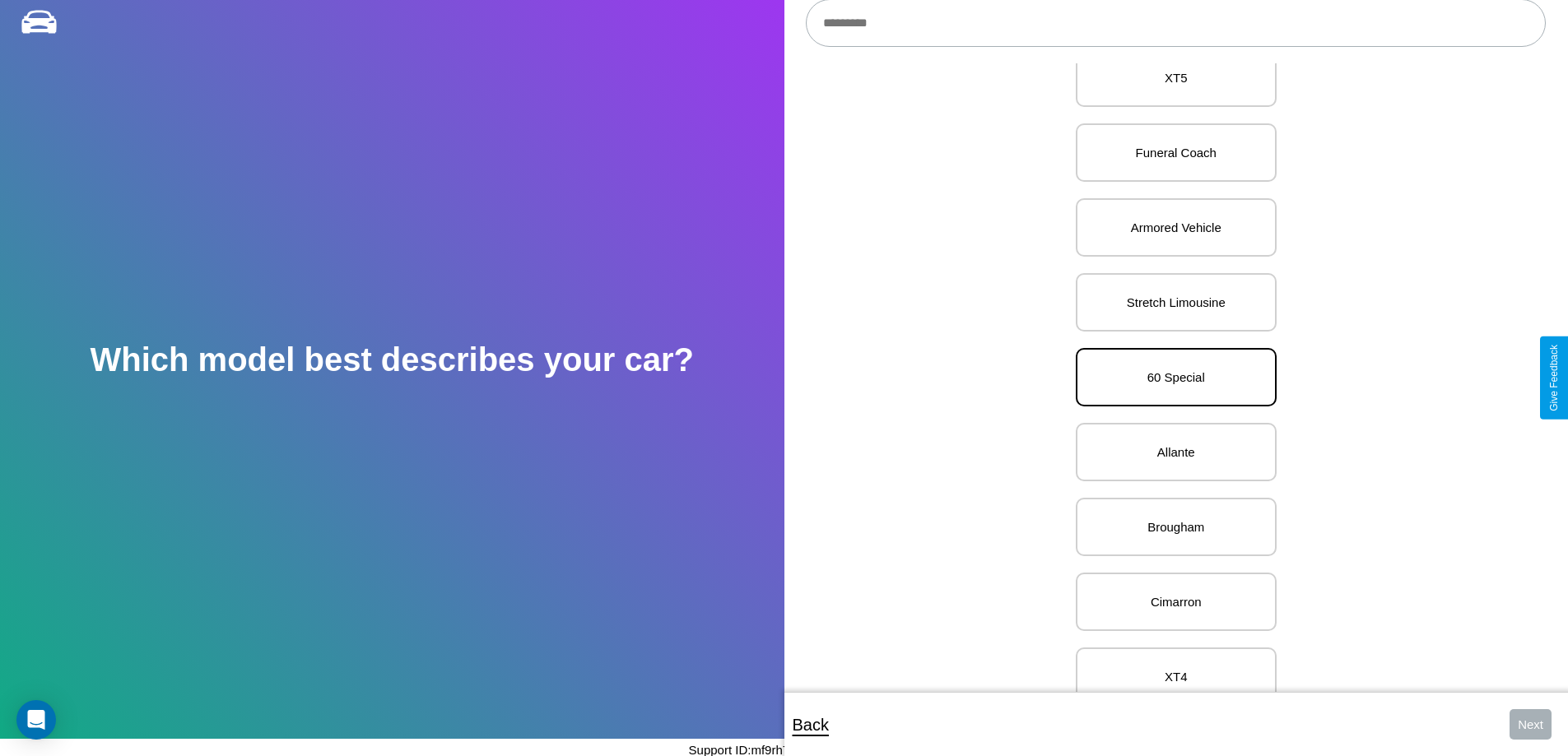
click at [1170, 378] on p "60 Special" at bounding box center [1176, 377] width 165 height 22
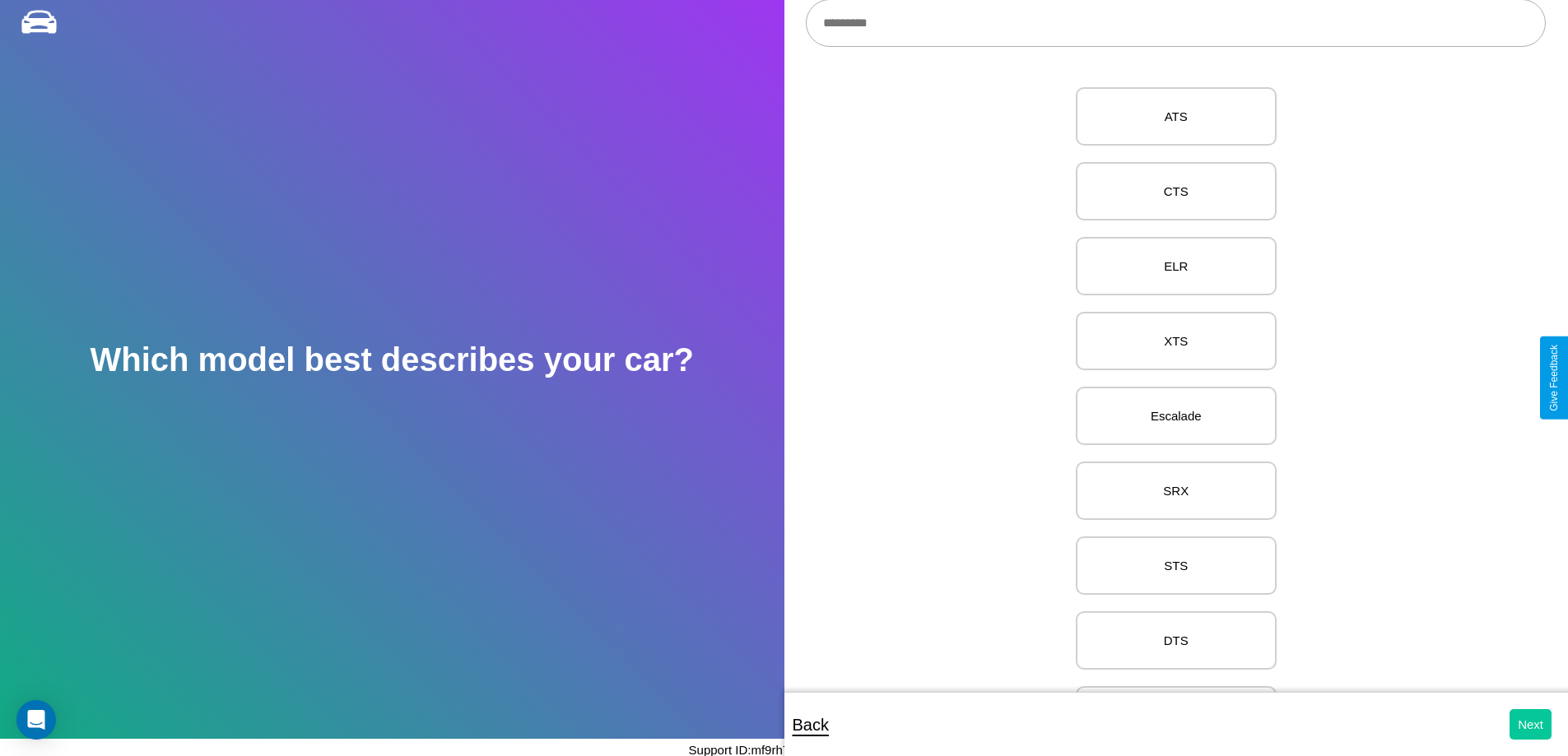
click at [1531, 725] on button "Next" at bounding box center [1531, 725] width 42 height 31
select select "*****"
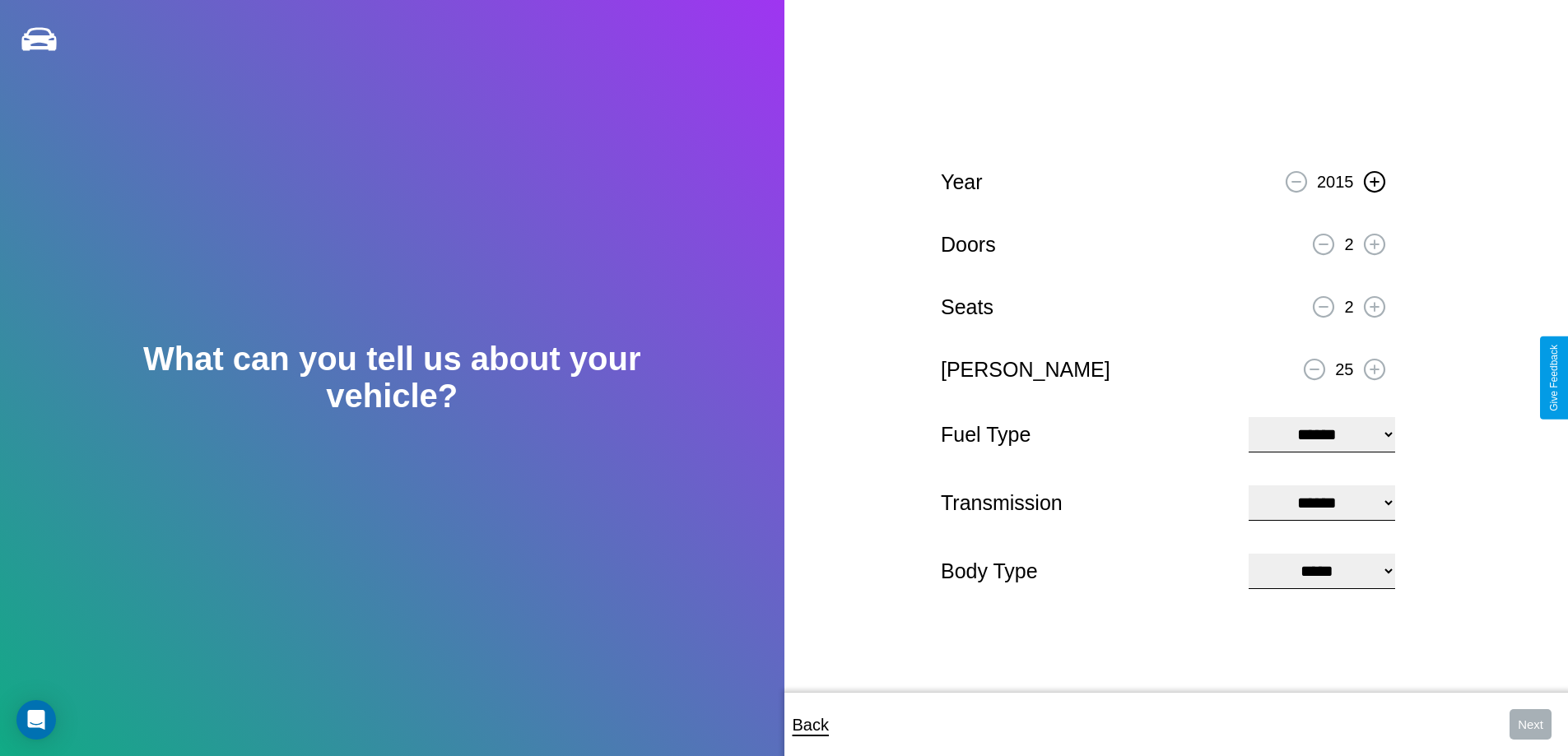
click at [1374, 180] on icon at bounding box center [1374, 181] width 9 height 9
click at [1374, 242] on icon at bounding box center [1374, 243] width 9 height 9
click at [1374, 305] on icon at bounding box center [1374, 306] width 9 height 9
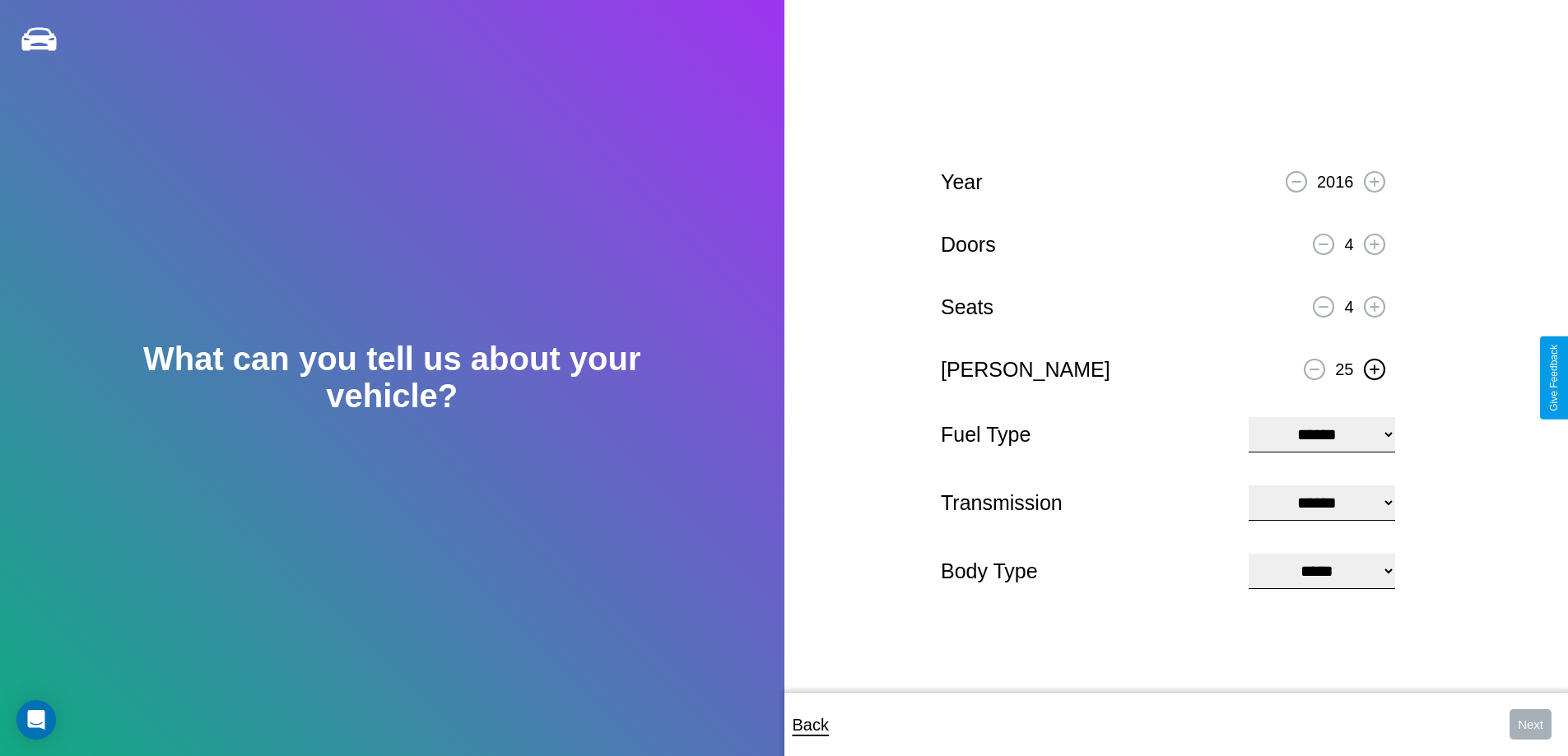
click at [1374, 367] on icon at bounding box center [1374, 368] width 9 height 9
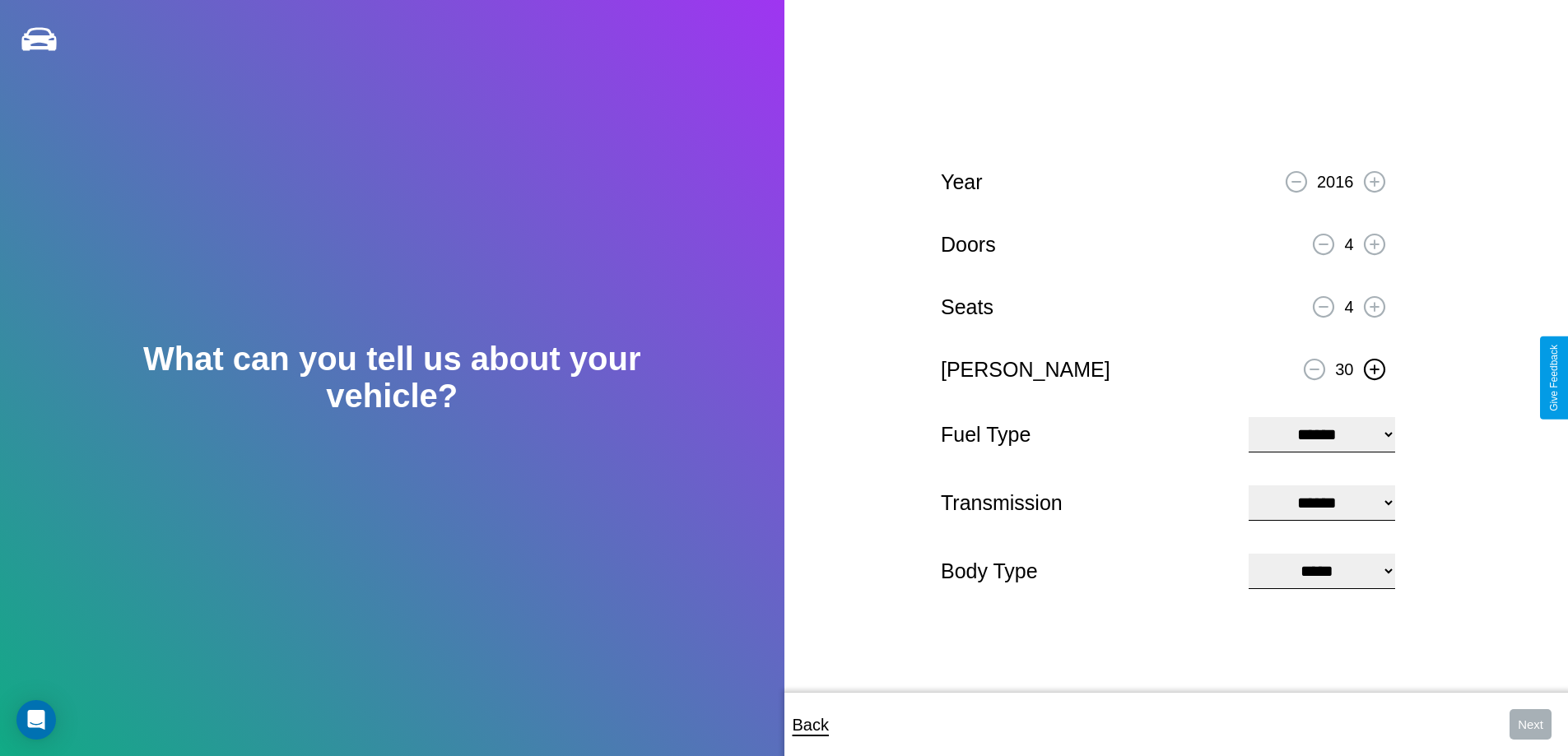
click at [1374, 367] on icon at bounding box center [1374, 368] width 9 height 9
click at [1321, 433] on select "**********" at bounding box center [1322, 435] width 146 height 36
select select "**********"
click at [1321, 503] on select "****** ********* ******" at bounding box center [1322, 503] width 146 height 36
select select "******"
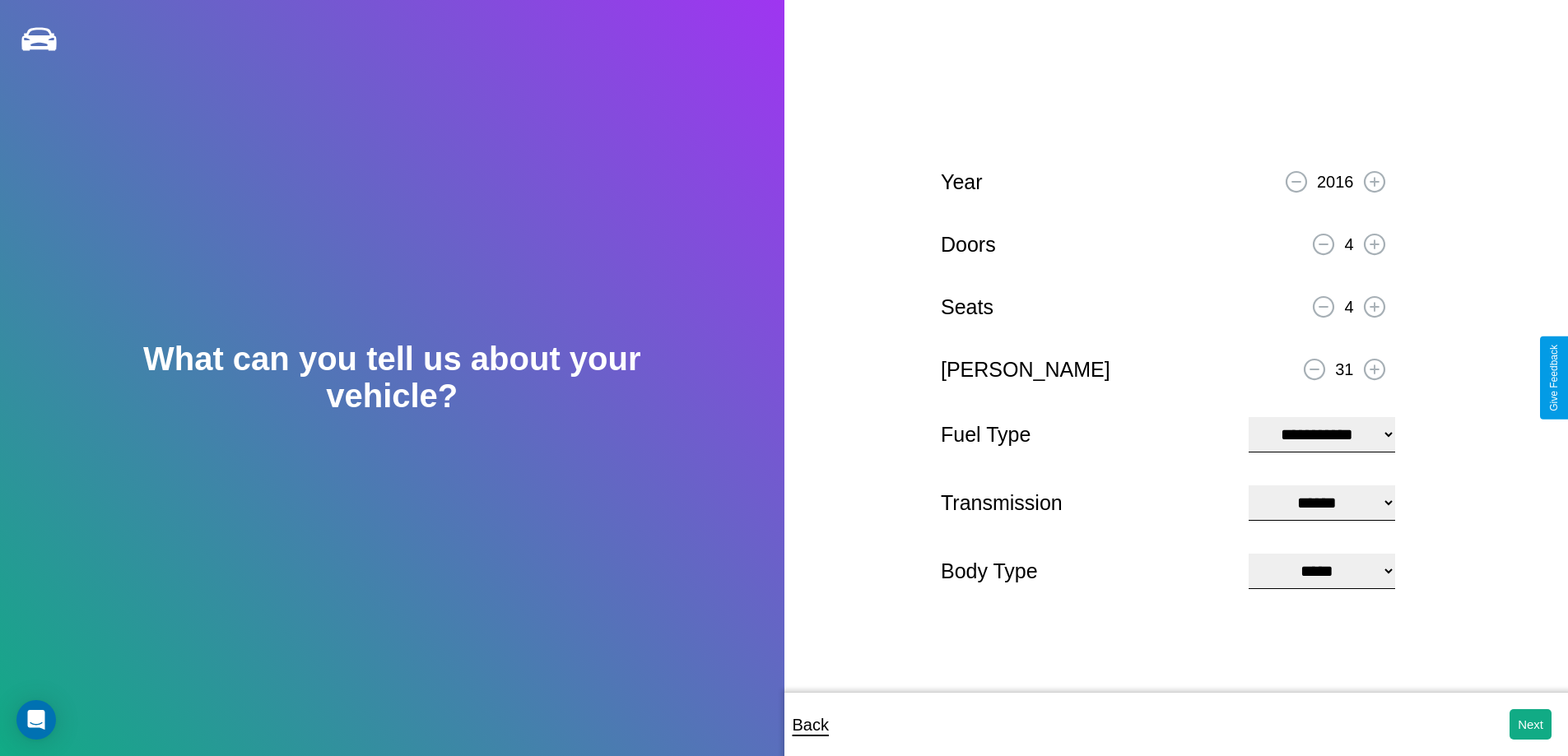
click at [1321, 573] on select "**********" at bounding box center [1322, 571] width 146 height 36
click at [1531, 725] on button "Next" at bounding box center [1531, 725] width 42 height 31
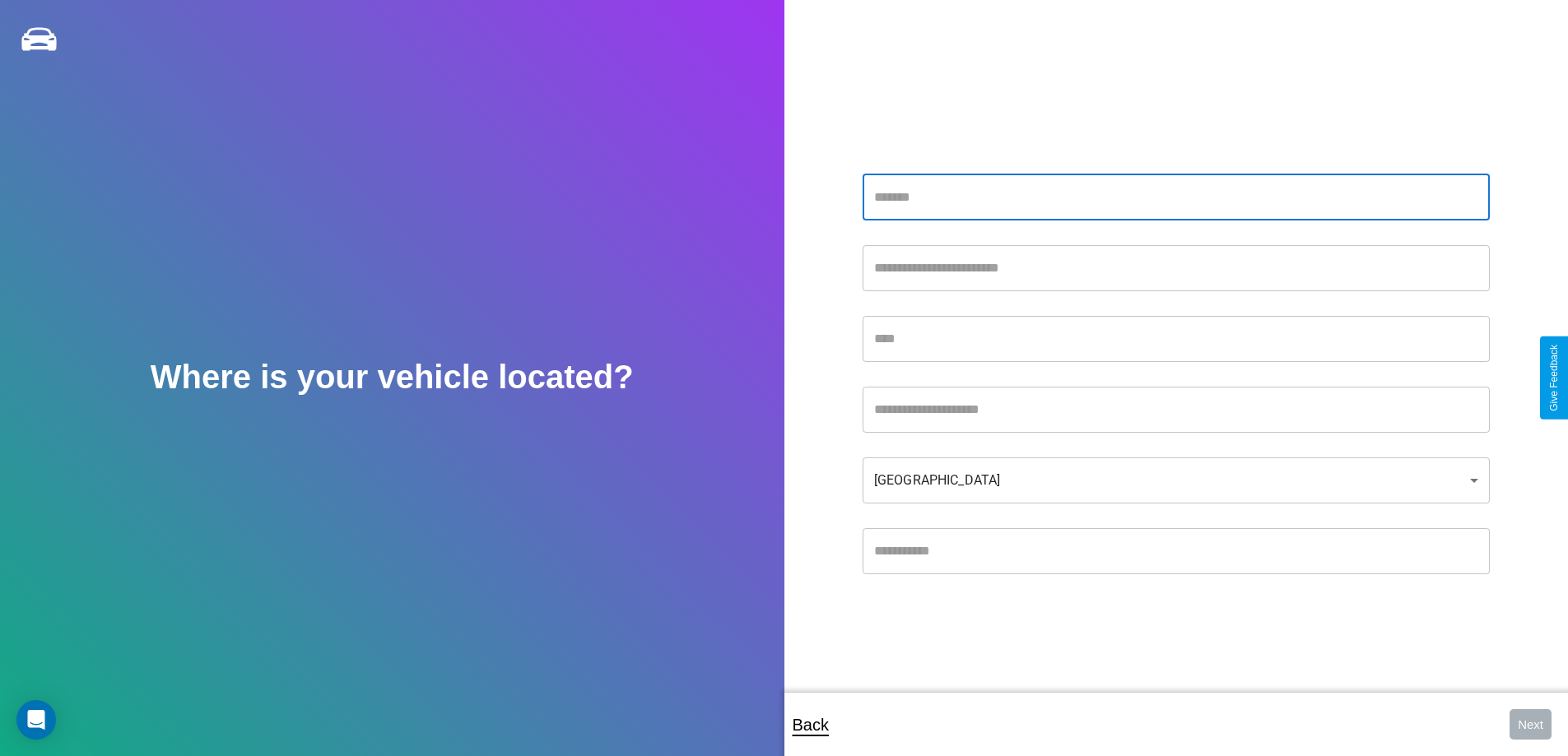
click at [1175, 197] on input "text" at bounding box center [1176, 198] width 627 height 46
type input "**********"
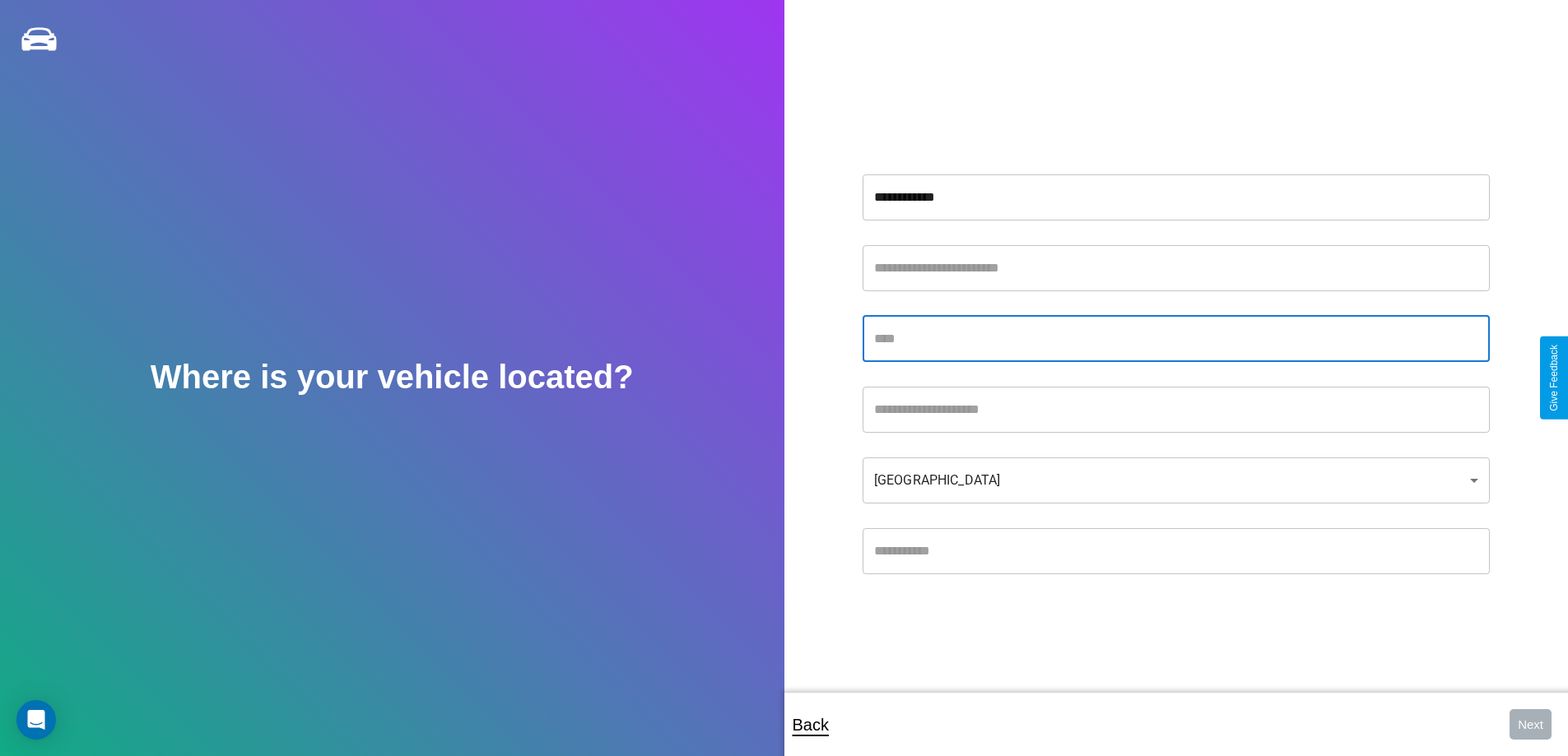
click at [1175, 339] on input "text" at bounding box center [1176, 339] width 627 height 46
type input "*****"
click at [1175, 551] on input "text" at bounding box center [1176, 551] width 627 height 46
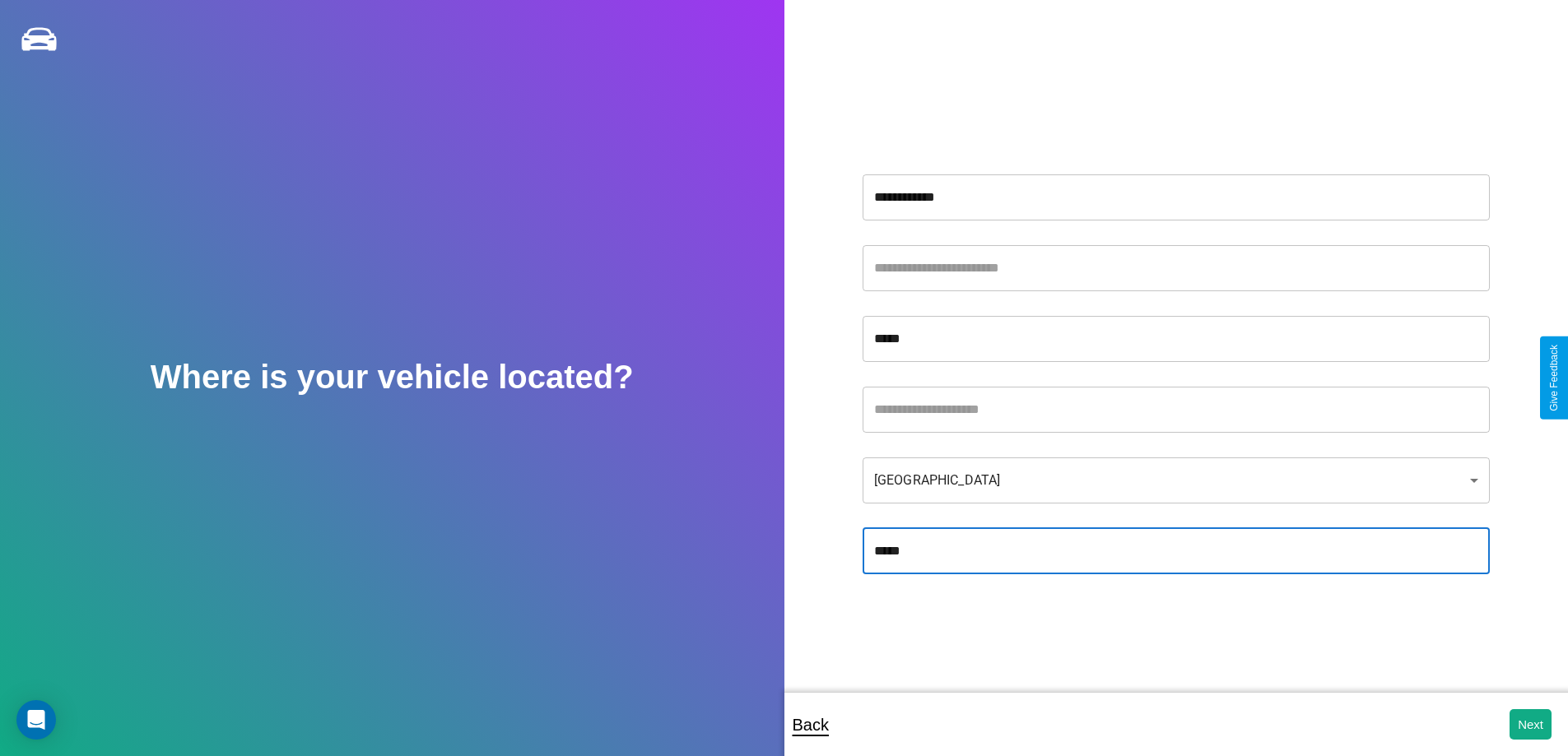
type input "*****"
click at [1175, 479] on body "**********" at bounding box center [784, 389] width 1568 height 778
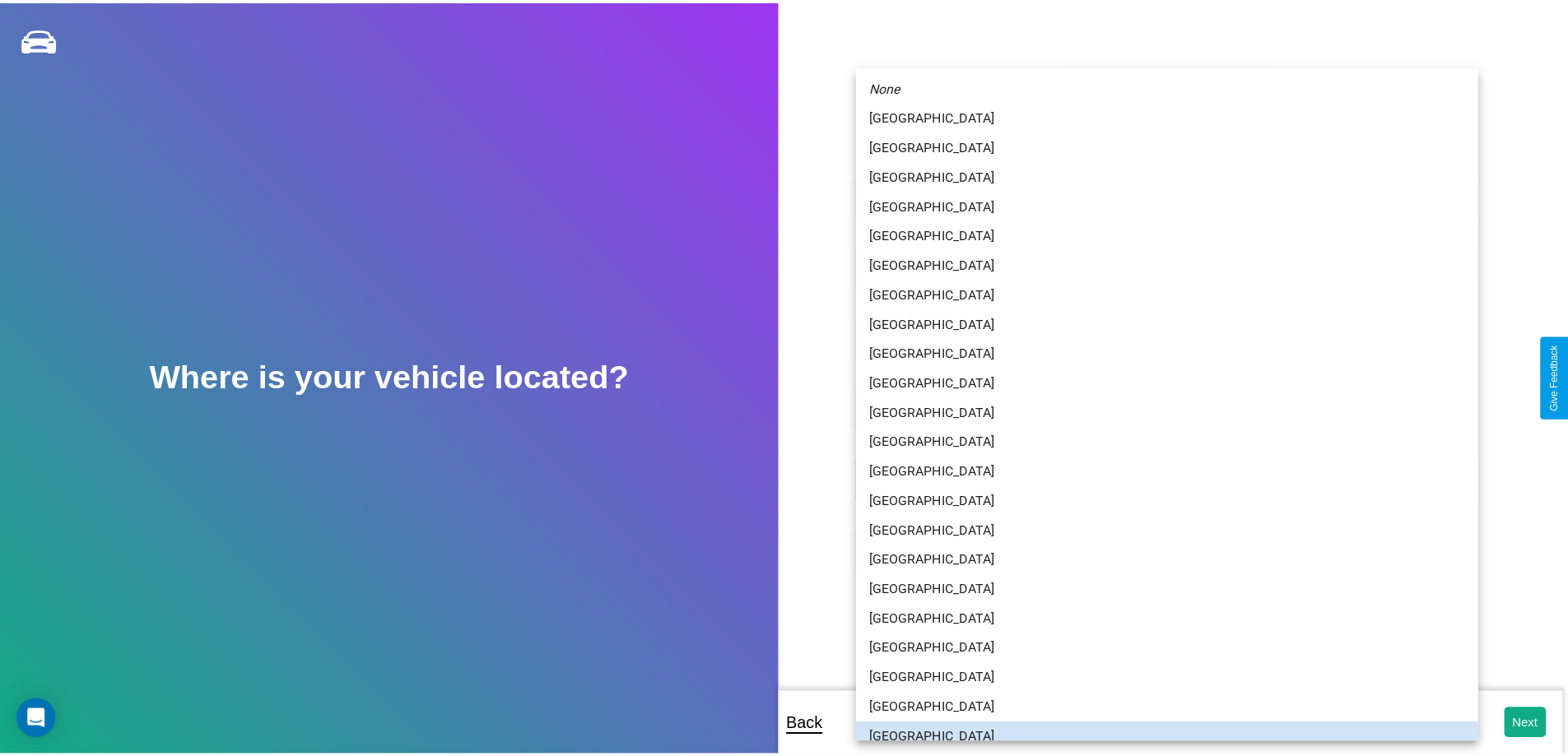
scroll to position [11, 0]
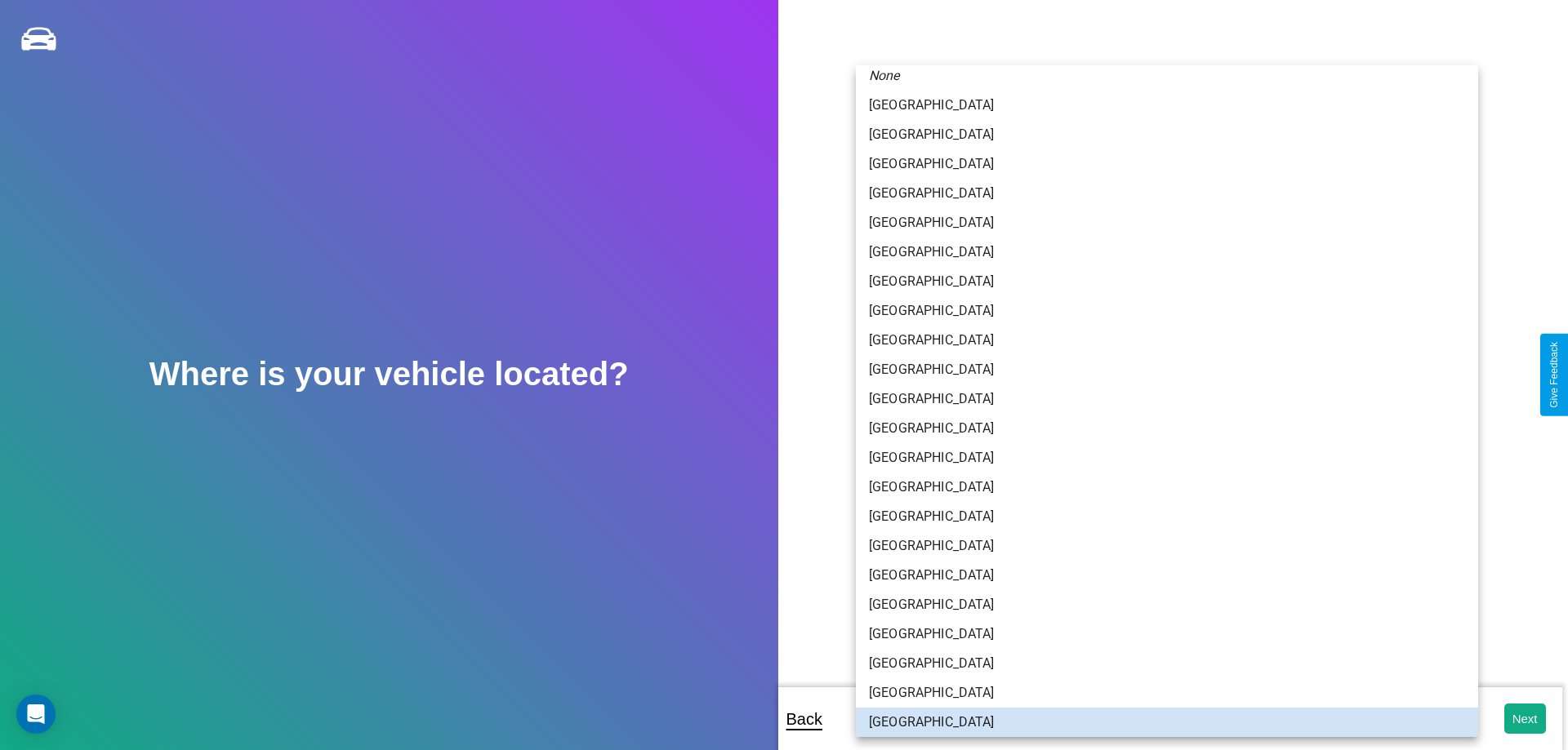
click at [1160, 458] on li "[GEOGRAPHIC_DATA]" at bounding box center [1167, 458] width 622 height 30
type input "*****"
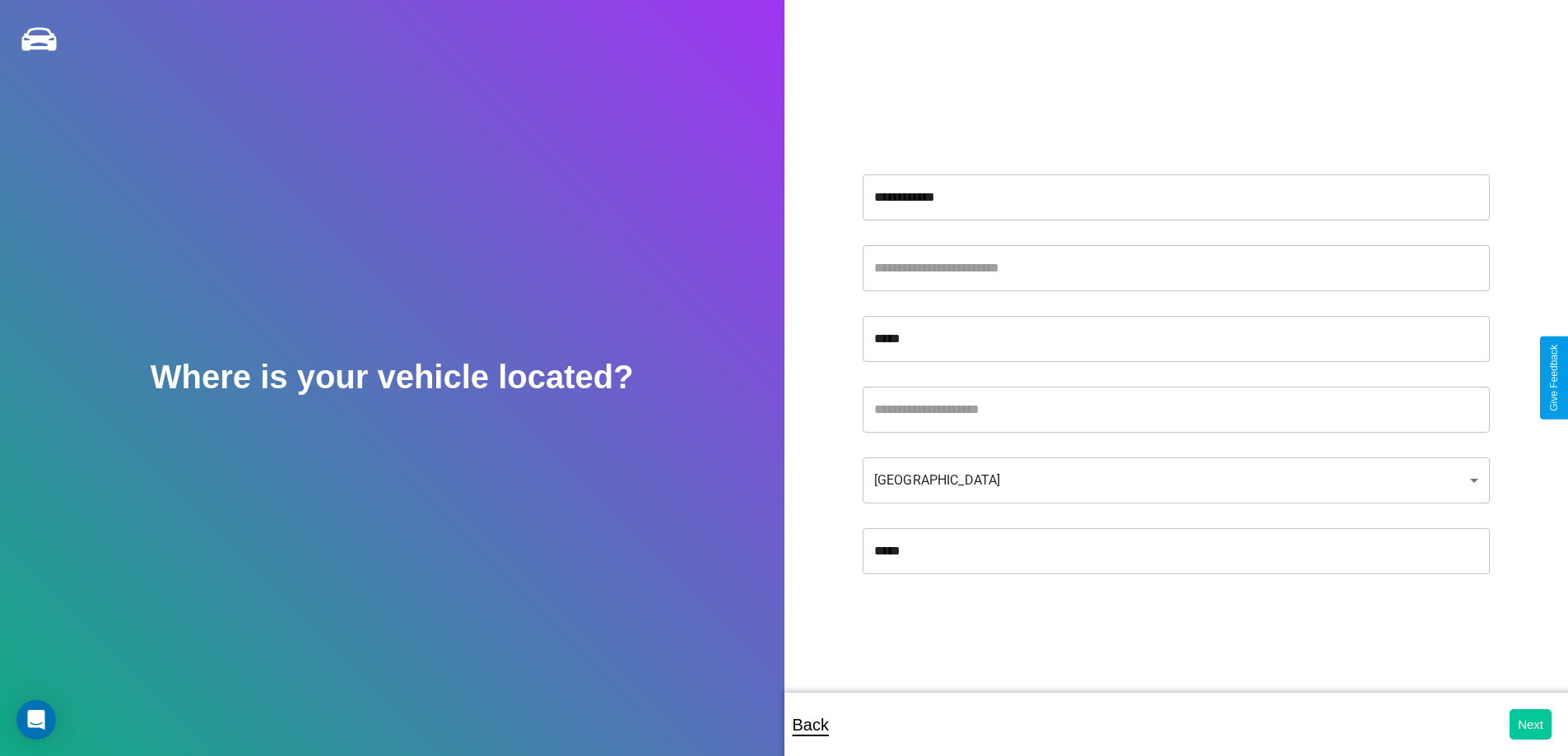
click at [1531, 725] on button "Next" at bounding box center [1531, 725] width 42 height 31
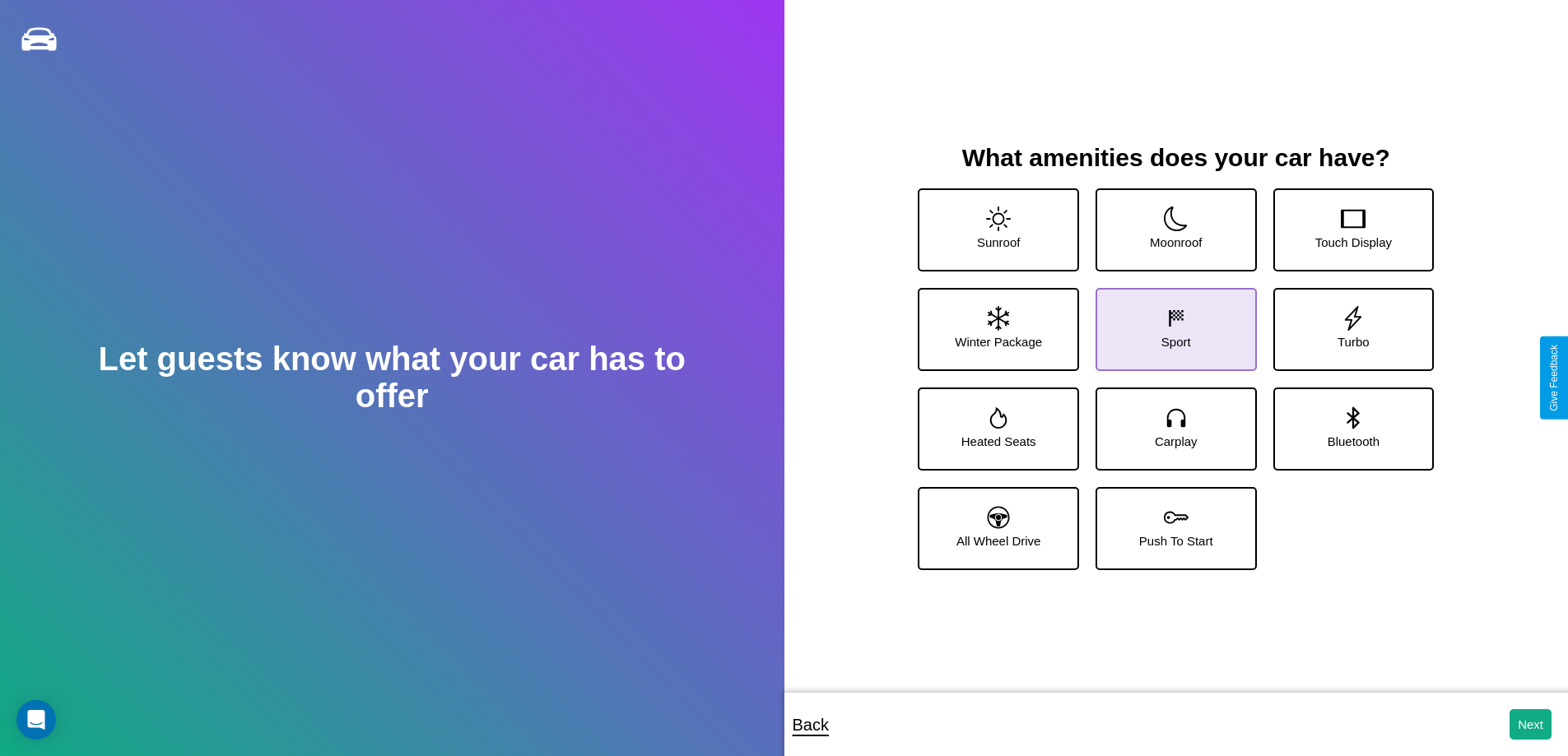
click at [1170, 323] on icon at bounding box center [1176, 319] width 25 height 25
click at [1343, 223] on icon at bounding box center [1353, 219] width 25 height 25
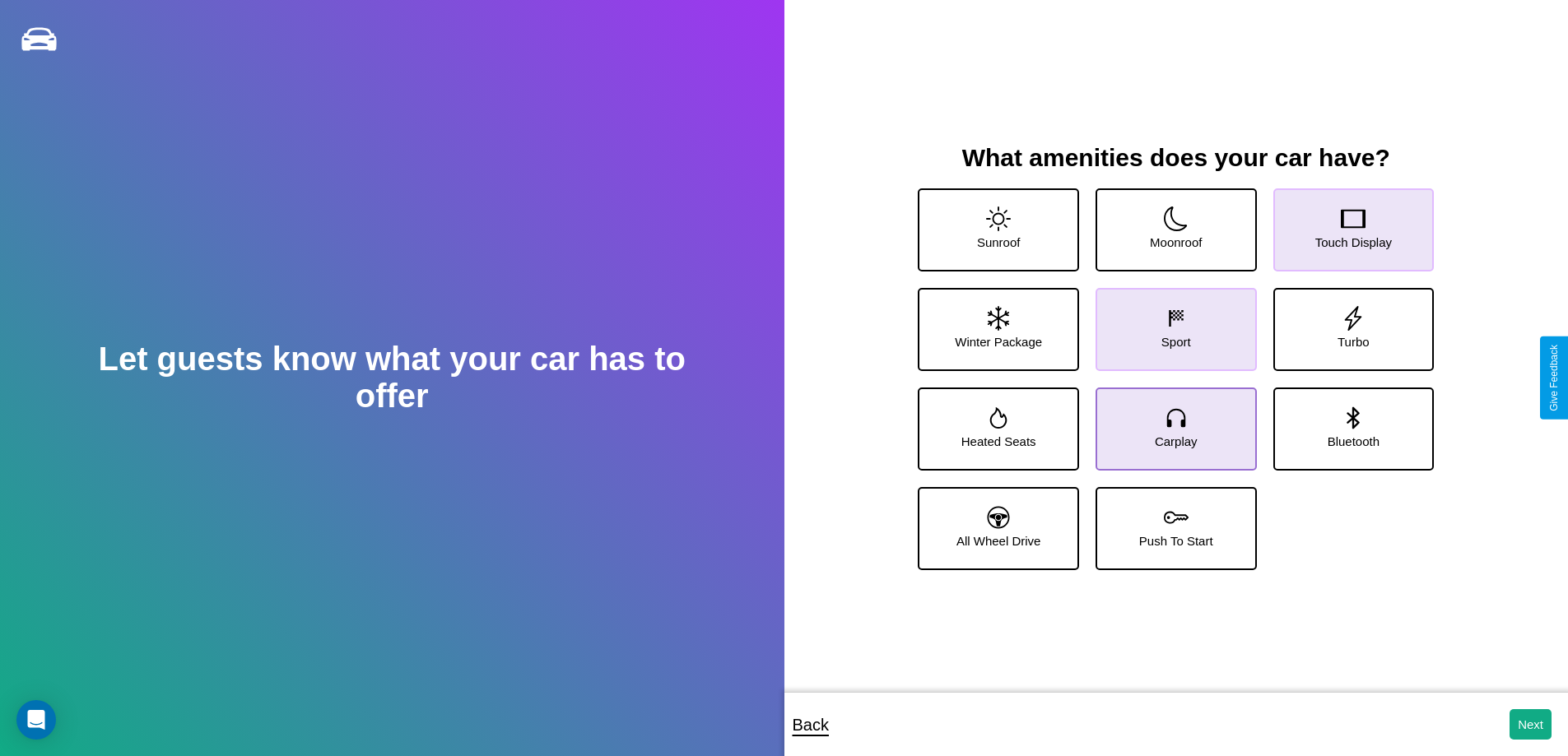
click at [1170, 422] on icon at bounding box center [1176, 418] width 25 height 25
click at [1170, 223] on icon at bounding box center [1176, 219] width 25 height 25
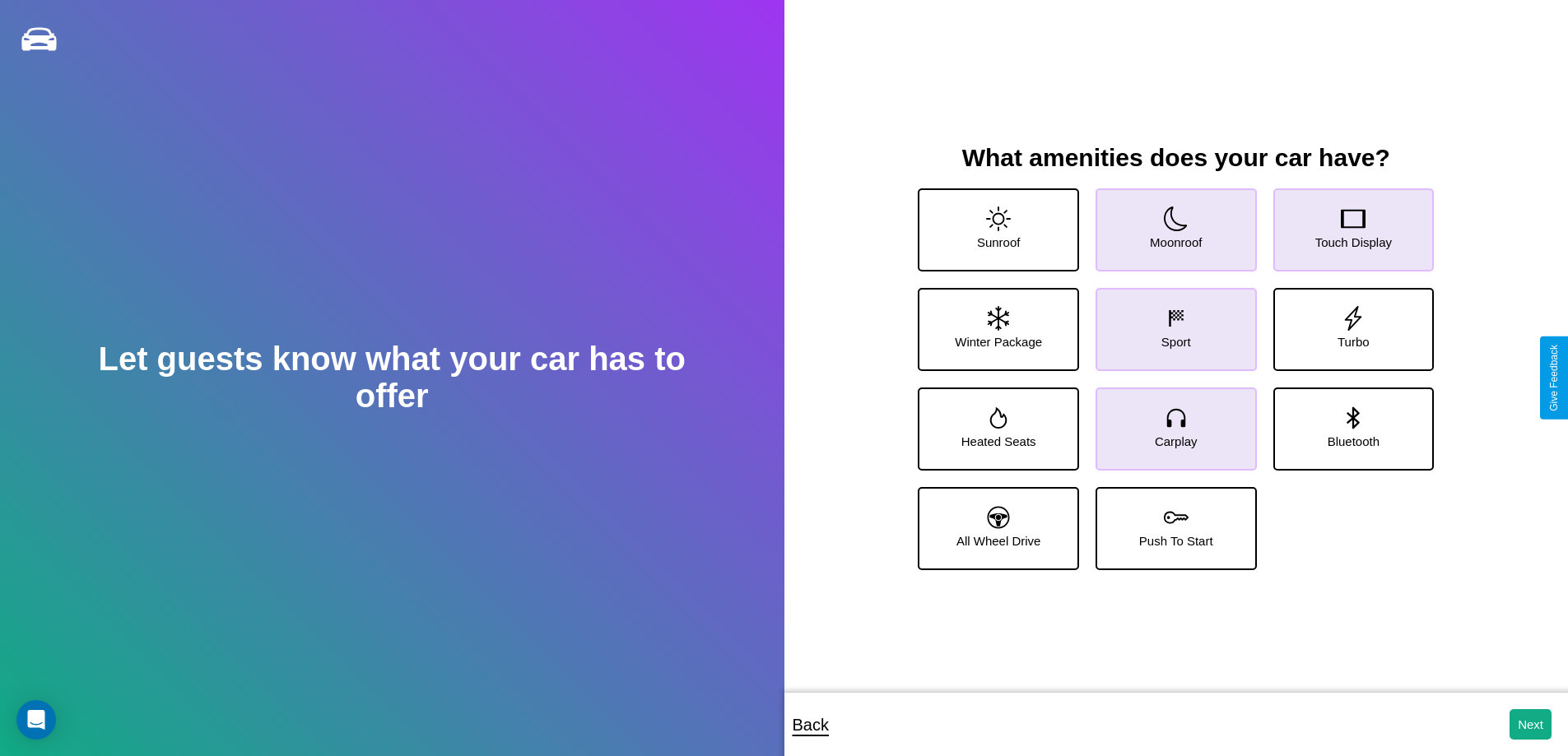
click at [1170, 422] on icon at bounding box center [1176, 418] width 25 height 25
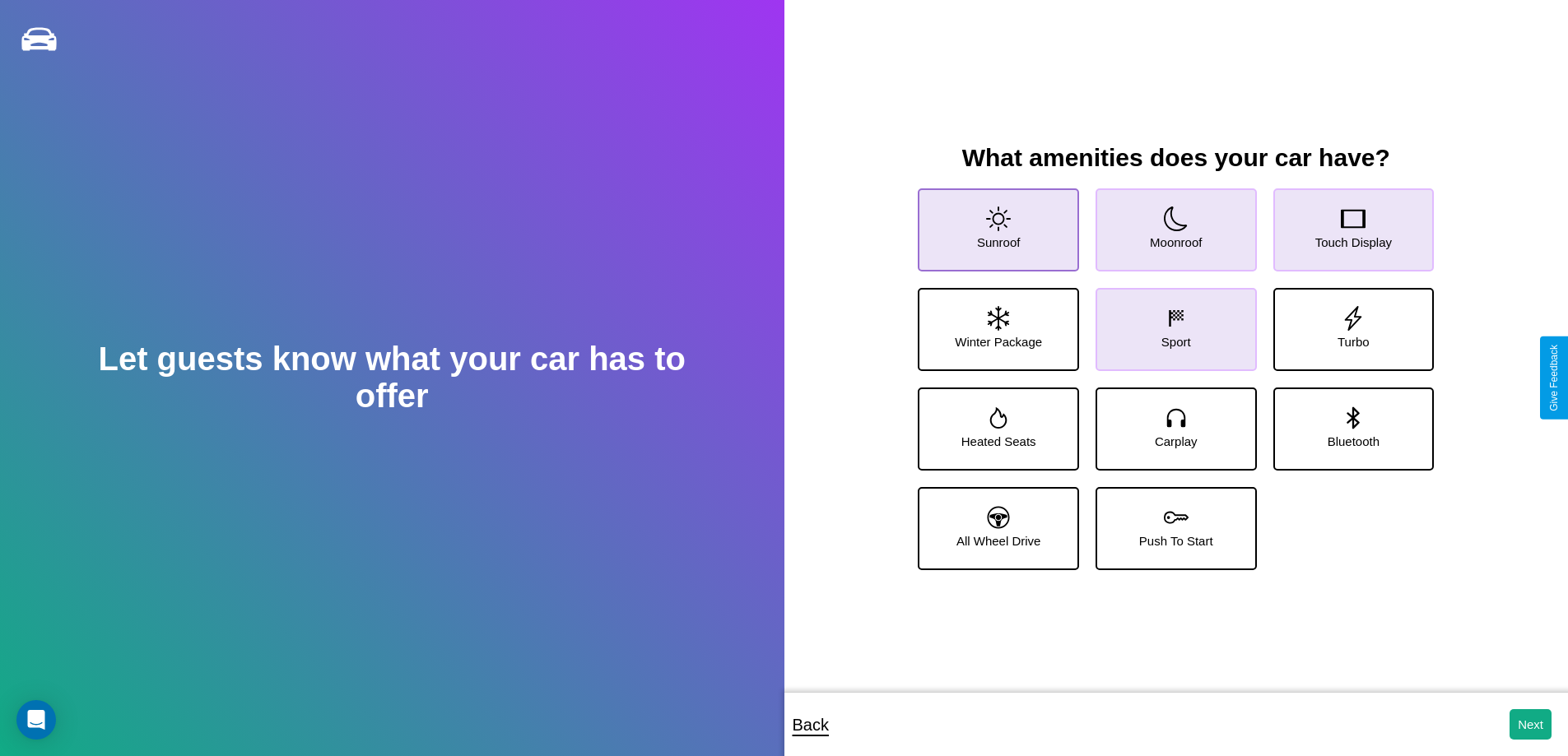
click at [996, 223] on icon at bounding box center [999, 219] width 25 height 25
click at [1348, 422] on icon at bounding box center [1353, 417] width 12 height 22
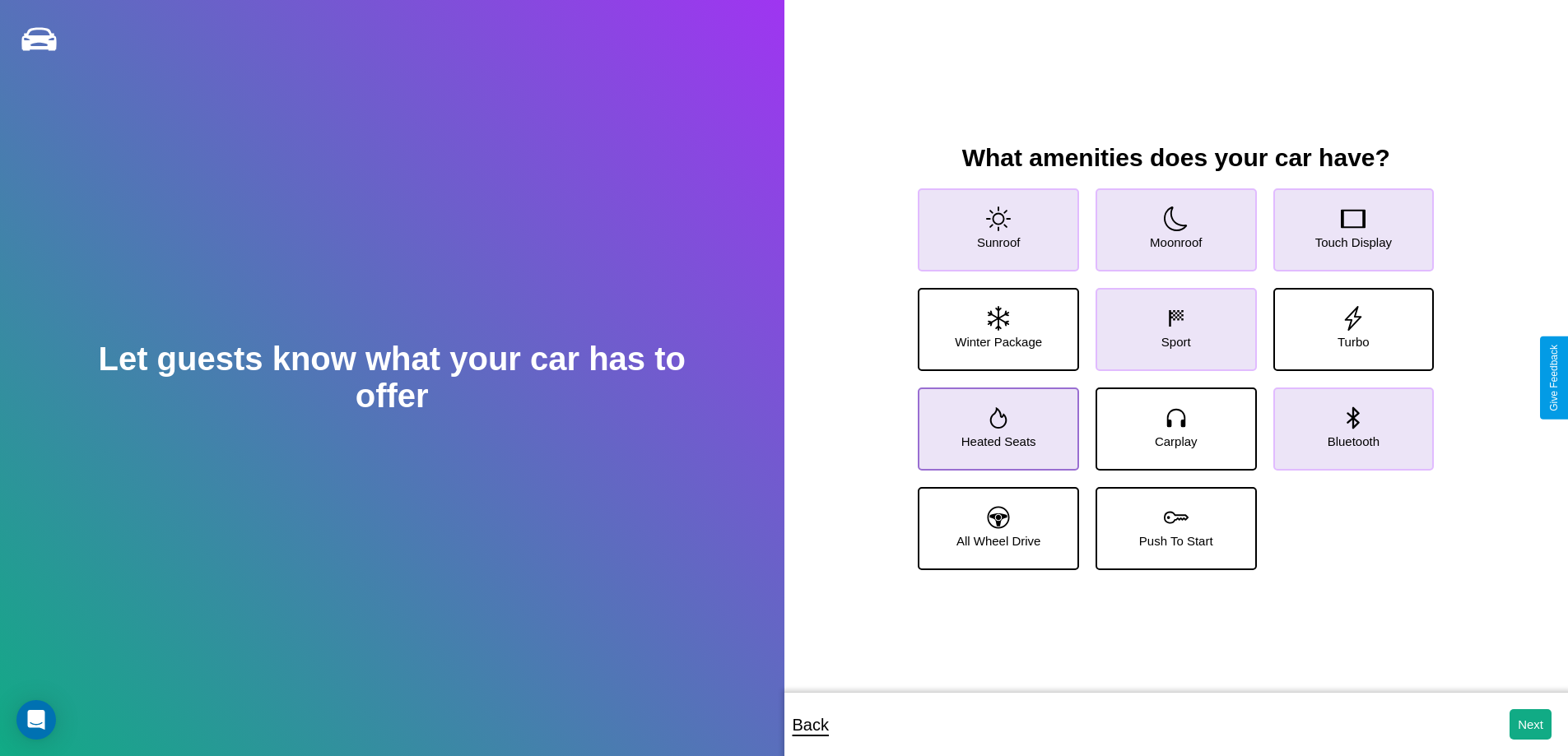
click at [996, 422] on icon at bounding box center [999, 418] width 17 height 22
click at [1531, 725] on button "Next" at bounding box center [1531, 725] width 42 height 31
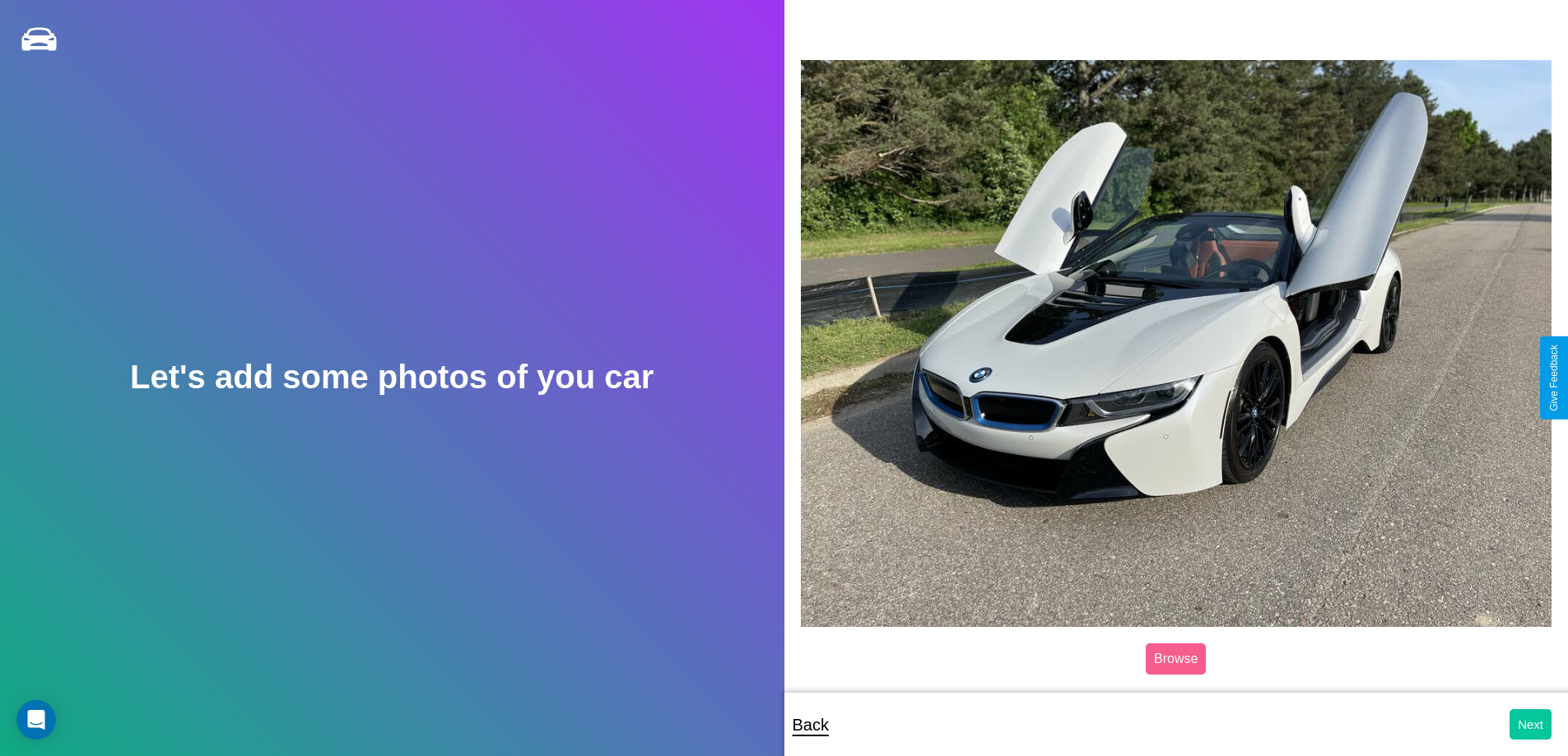
click at [1531, 725] on button "Next" at bounding box center [1531, 725] width 42 height 31
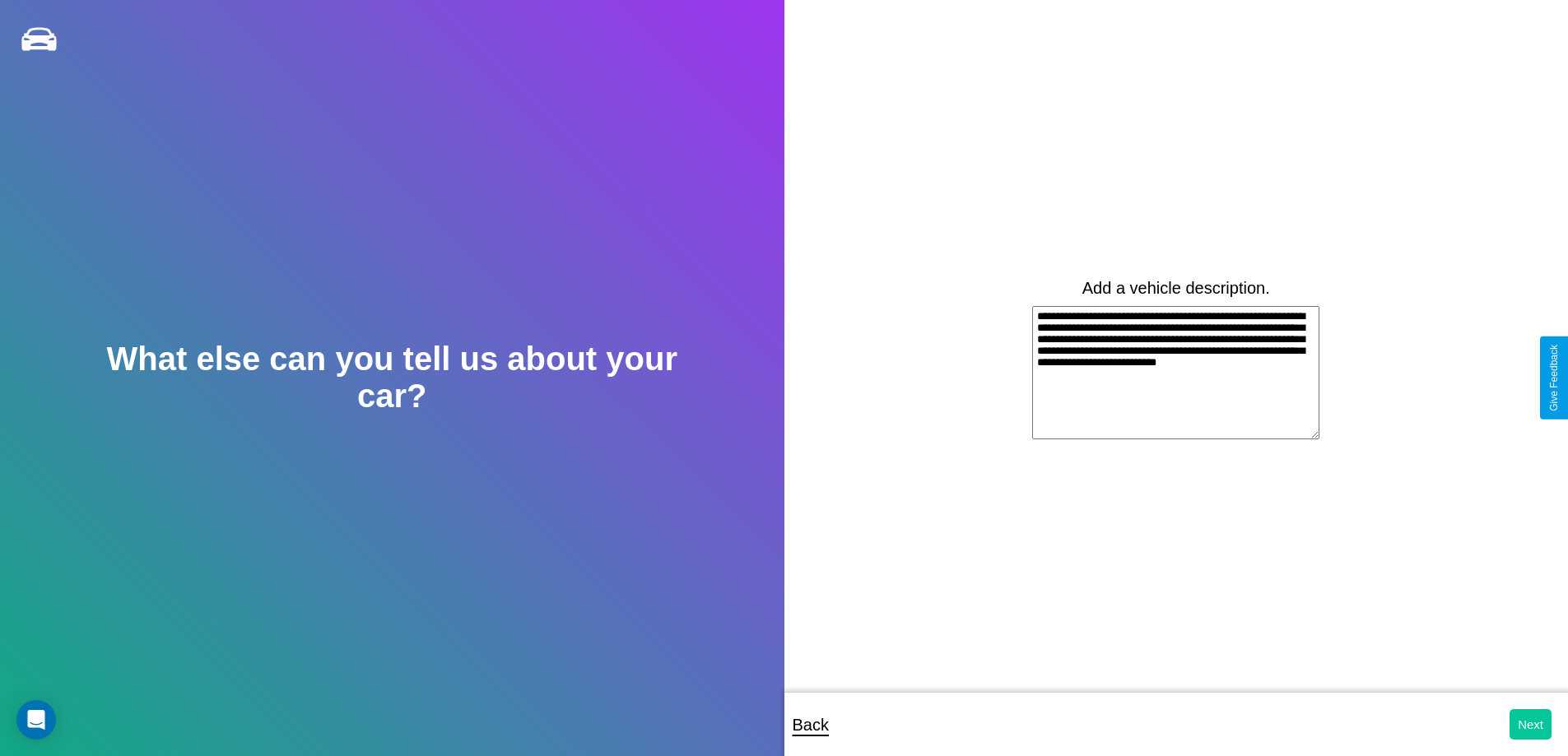
type textarea "**********"
click at [1531, 725] on button "Next" at bounding box center [1531, 725] width 42 height 31
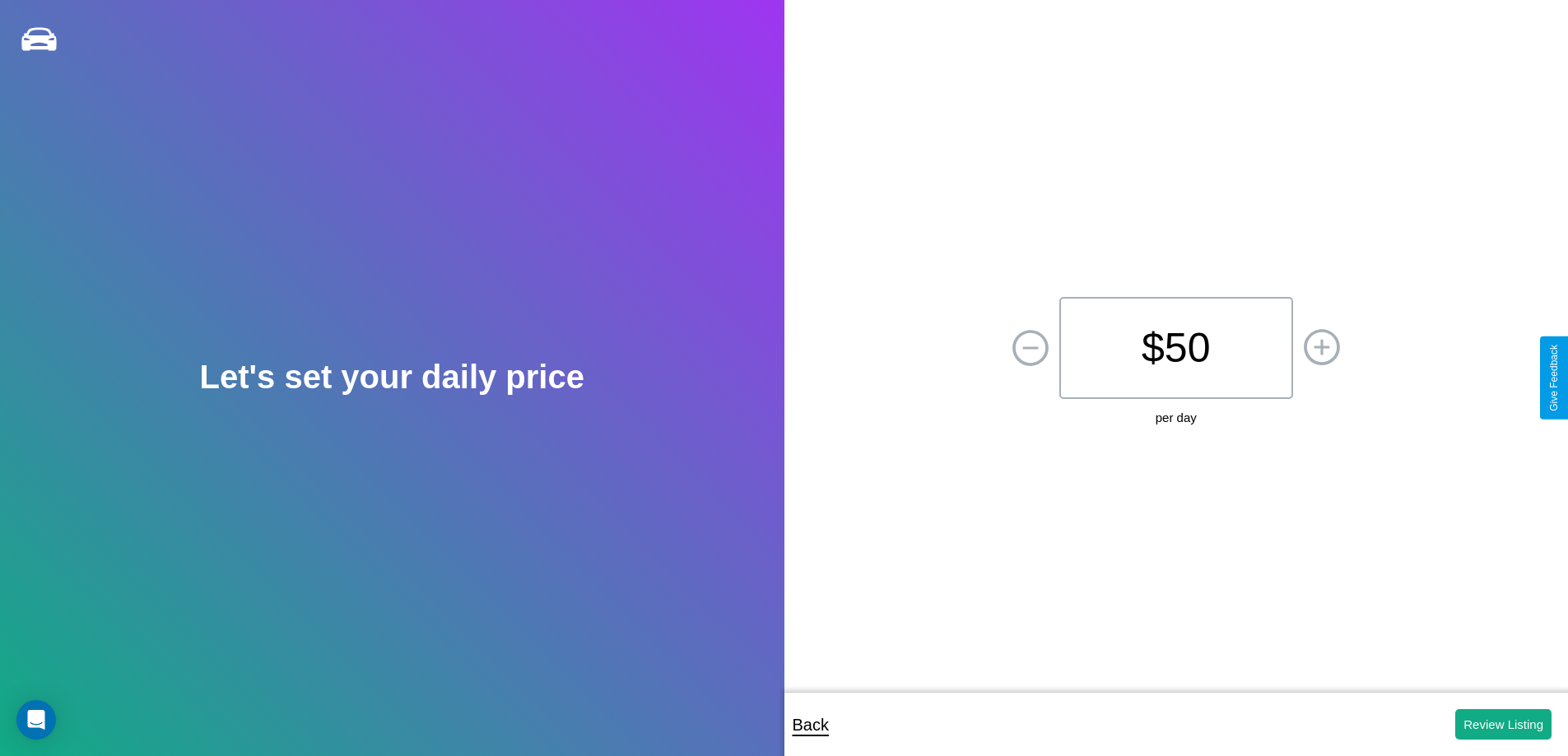
click at [1175, 348] on p "$ 50" at bounding box center [1176, 348] width 234 height 102
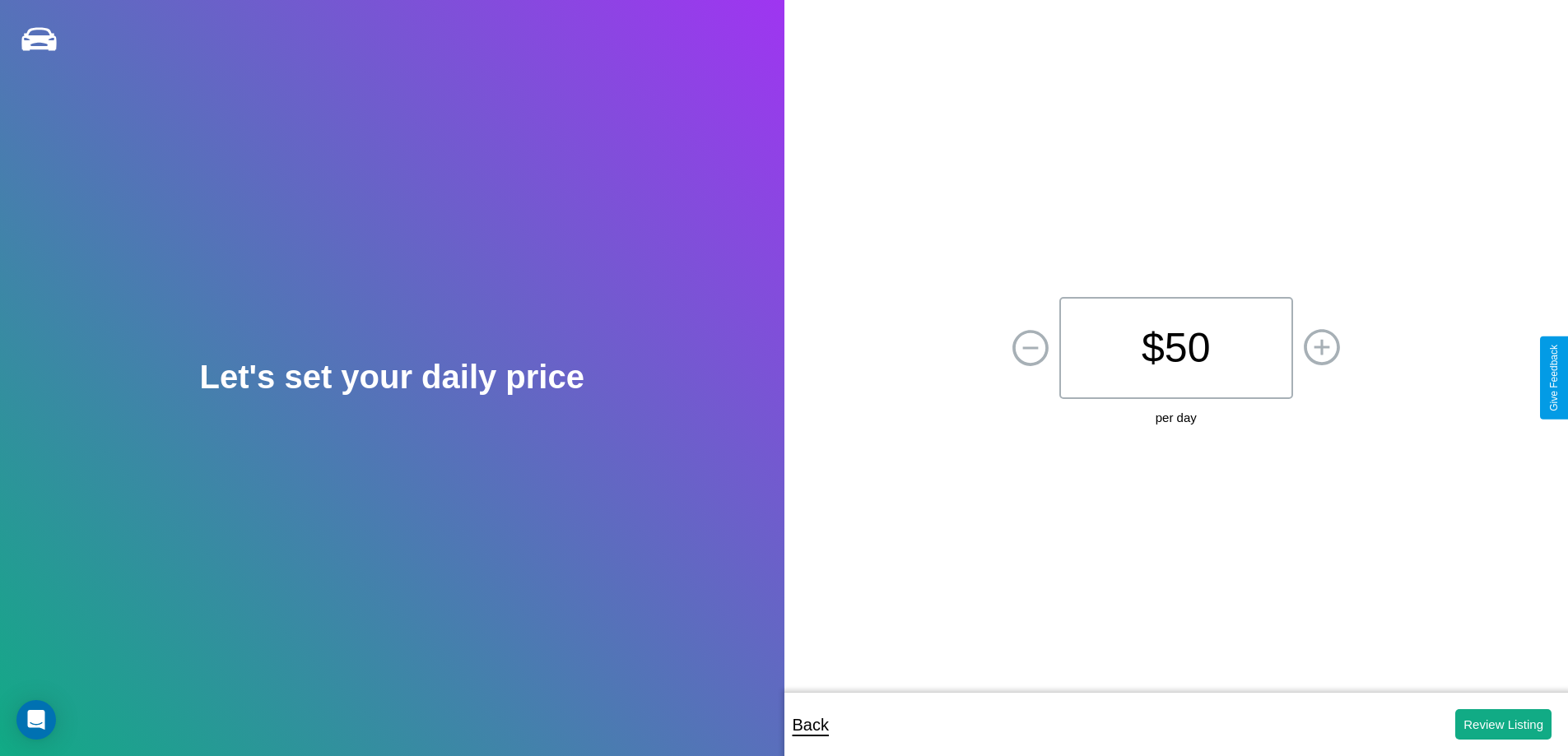
click at [1175, 348] on p "$ 50" at bounding box center [1176, 348] width 234 height 102
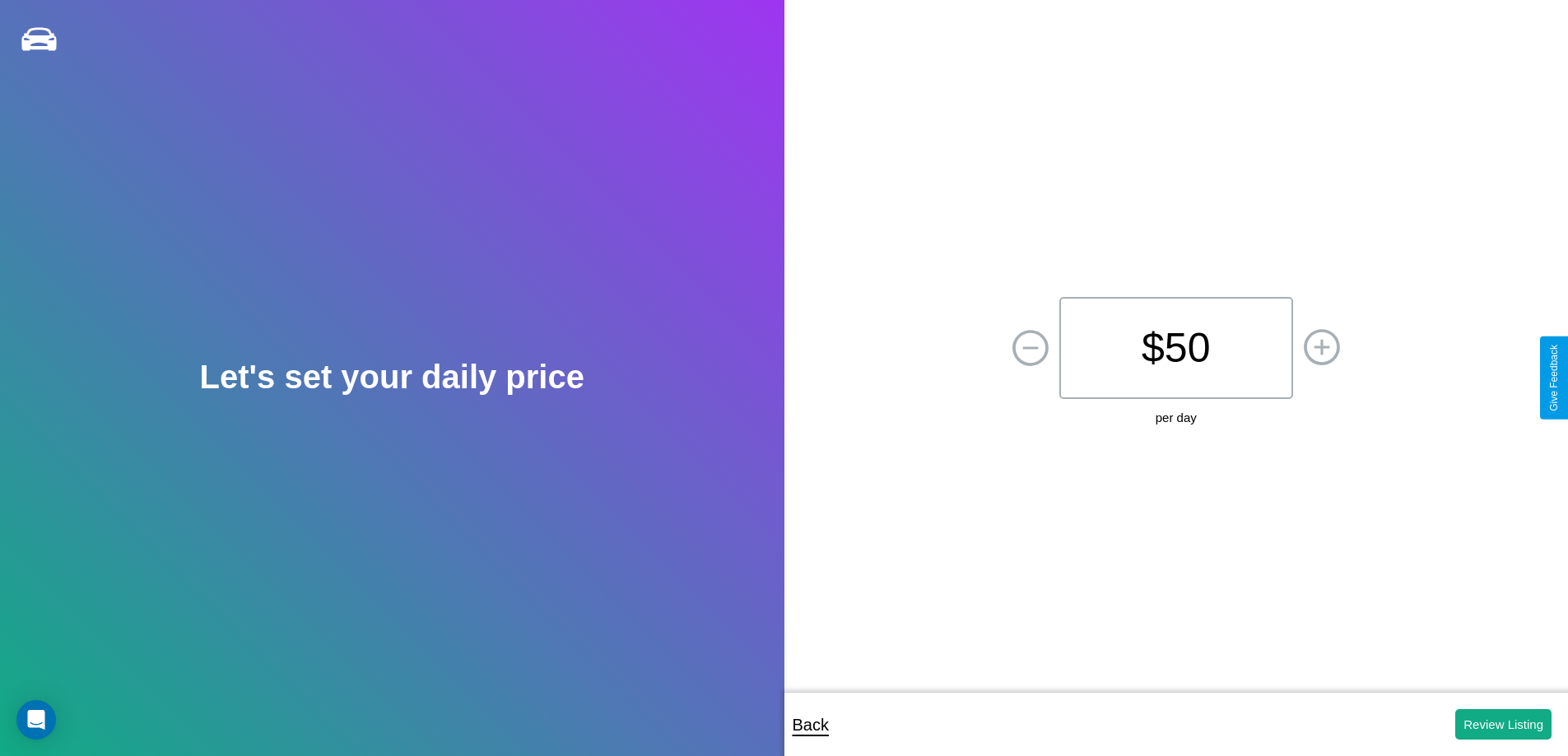
click at [1175, 348] on p "$ 50" at bounding box center [1176, 348] width 234 height 102
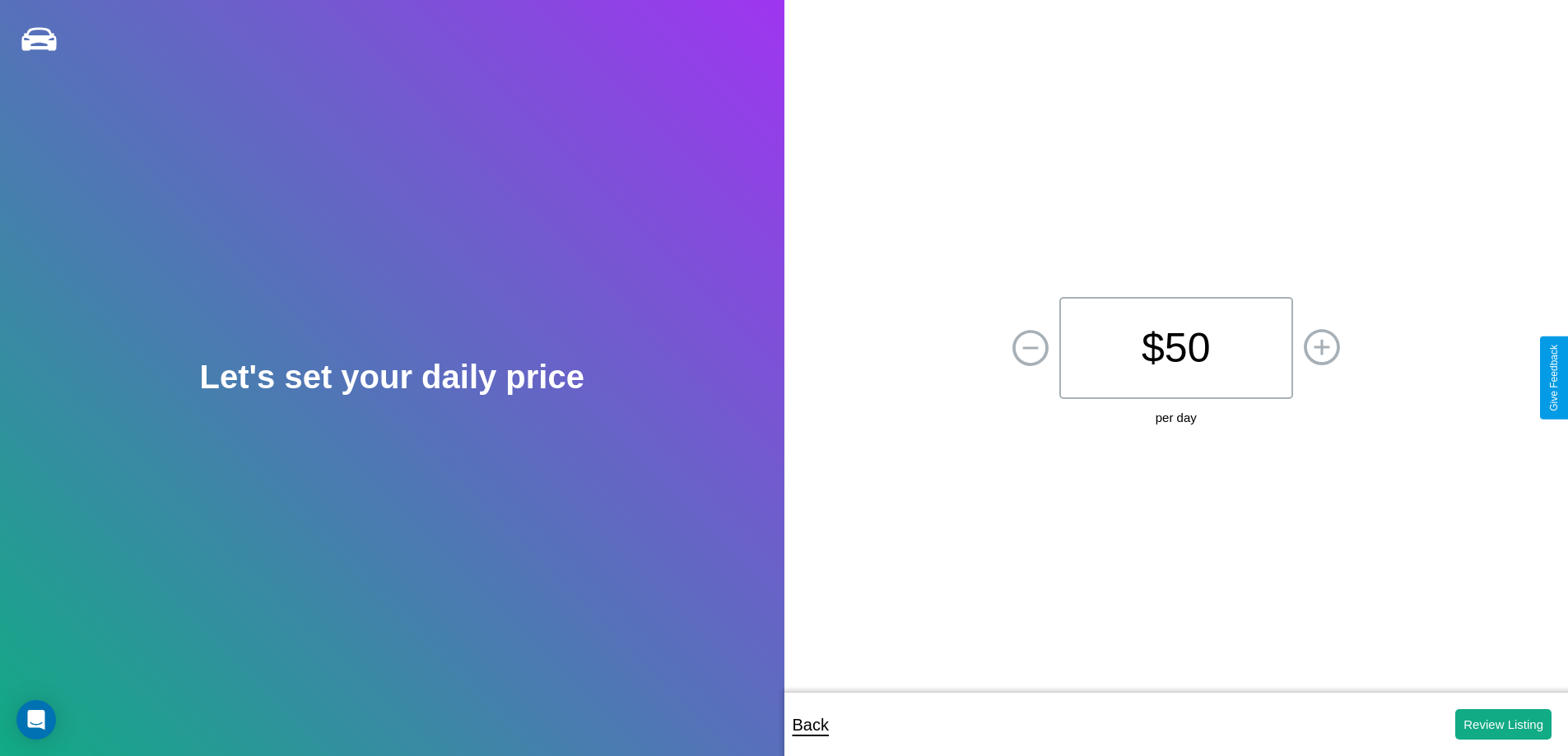
click at [1175, 348] on p "$ 50" at bounding box center [1176, 348] width 234 height 102
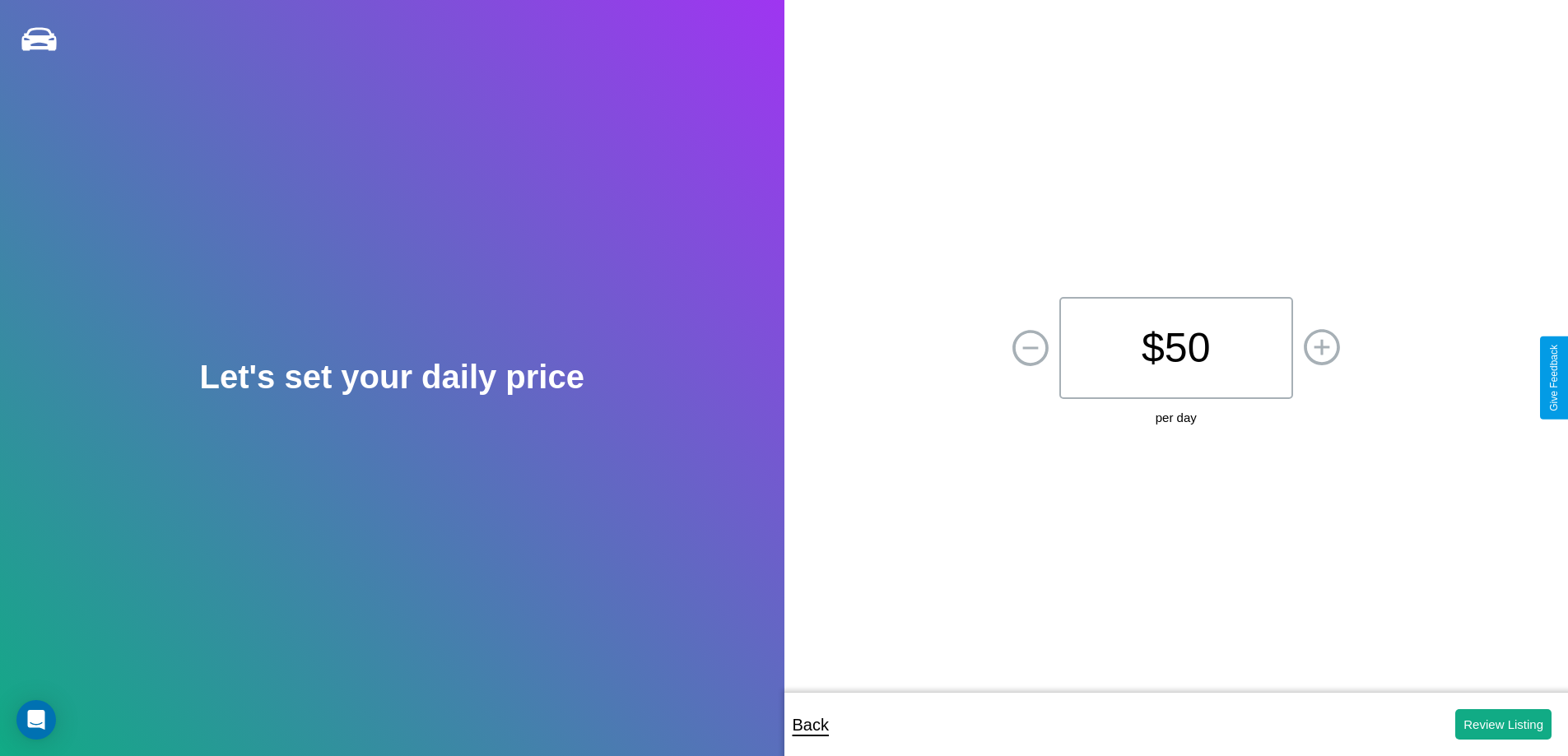
click at [1175, 348] on p "$ 50" at bounding box center [1176, 348] width 234 height 102
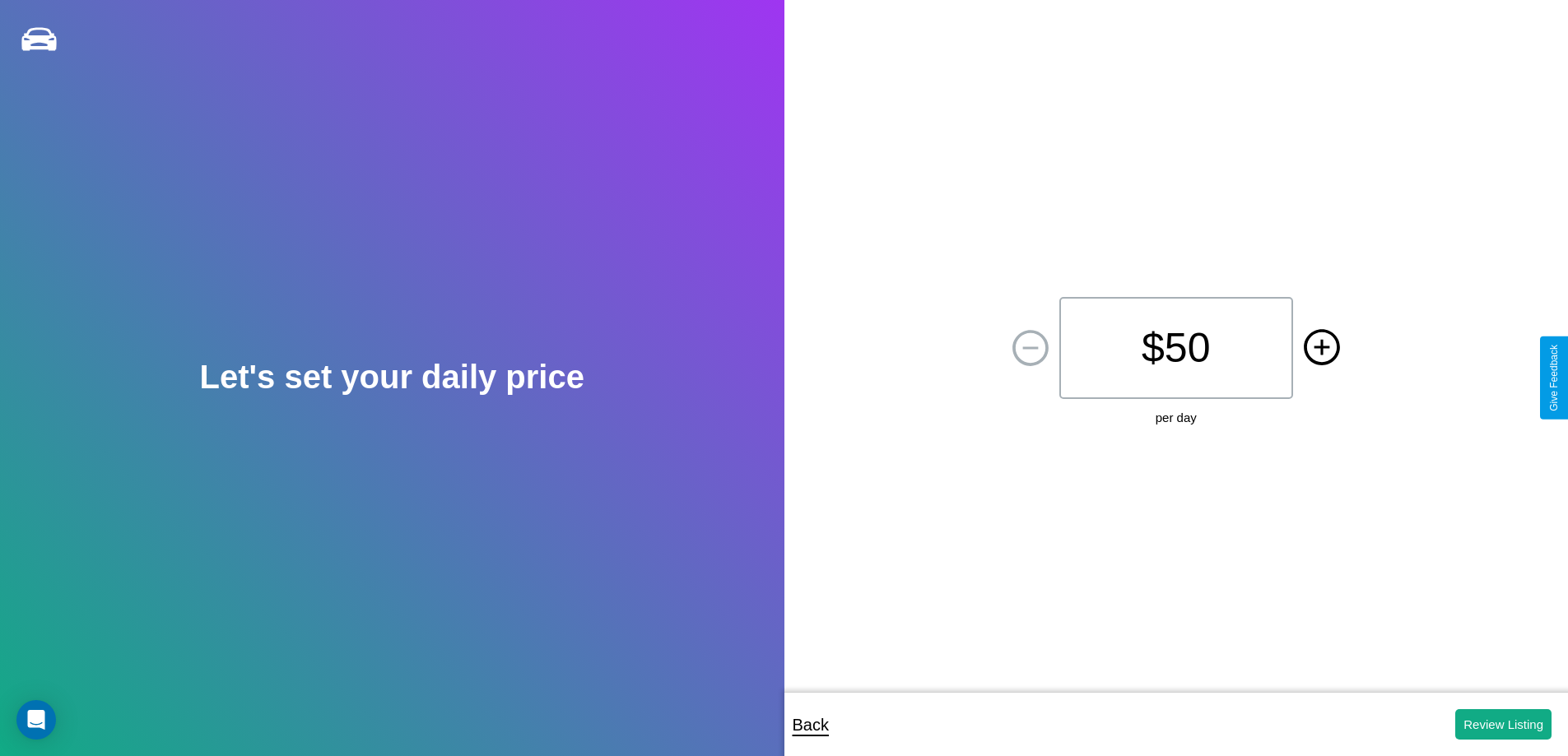
click at [1321, 348] on icon at bounding box center [1321, 347] width 16 height 16
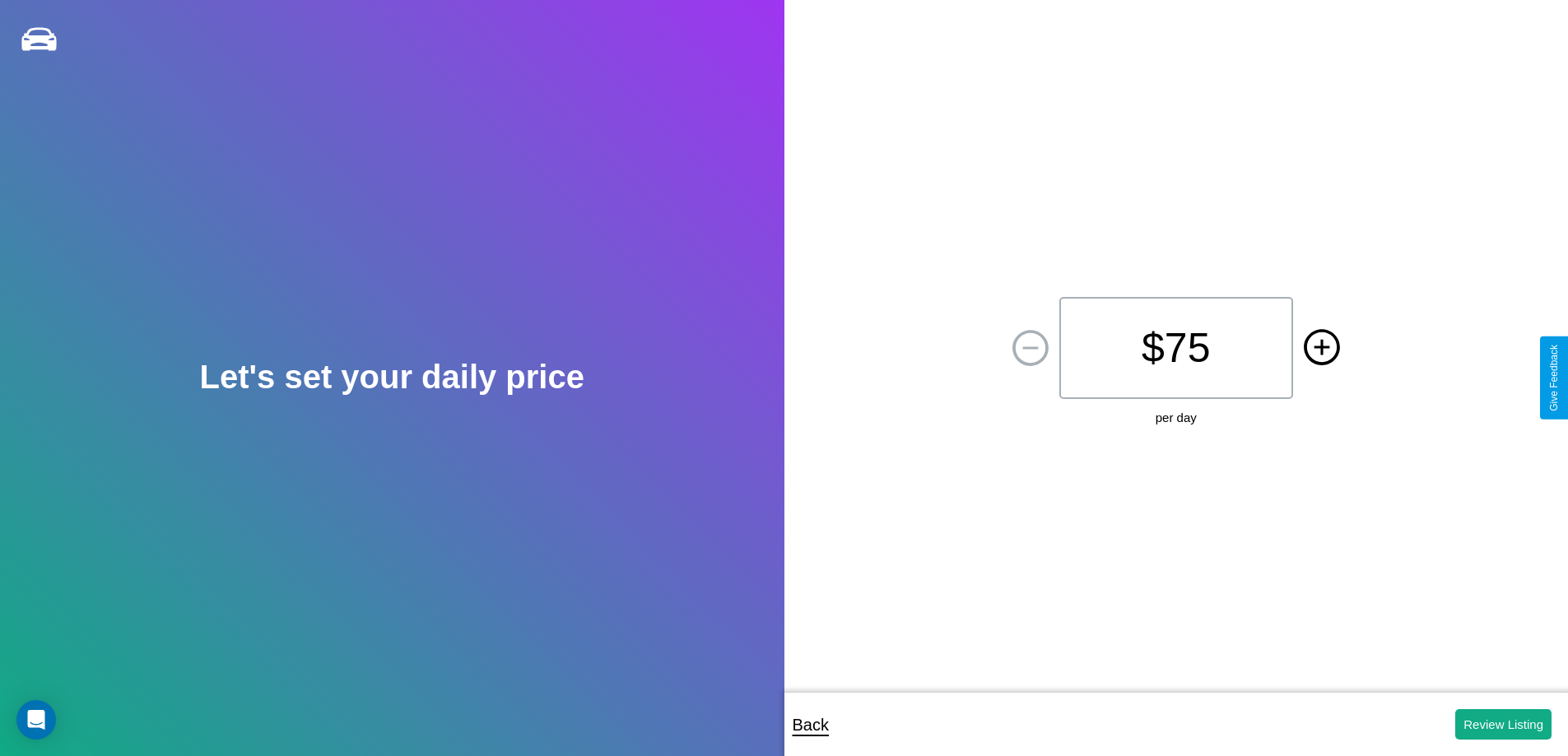
click at [1321, 348] on icon at bounding box center [1321, 347] width 16 height 16
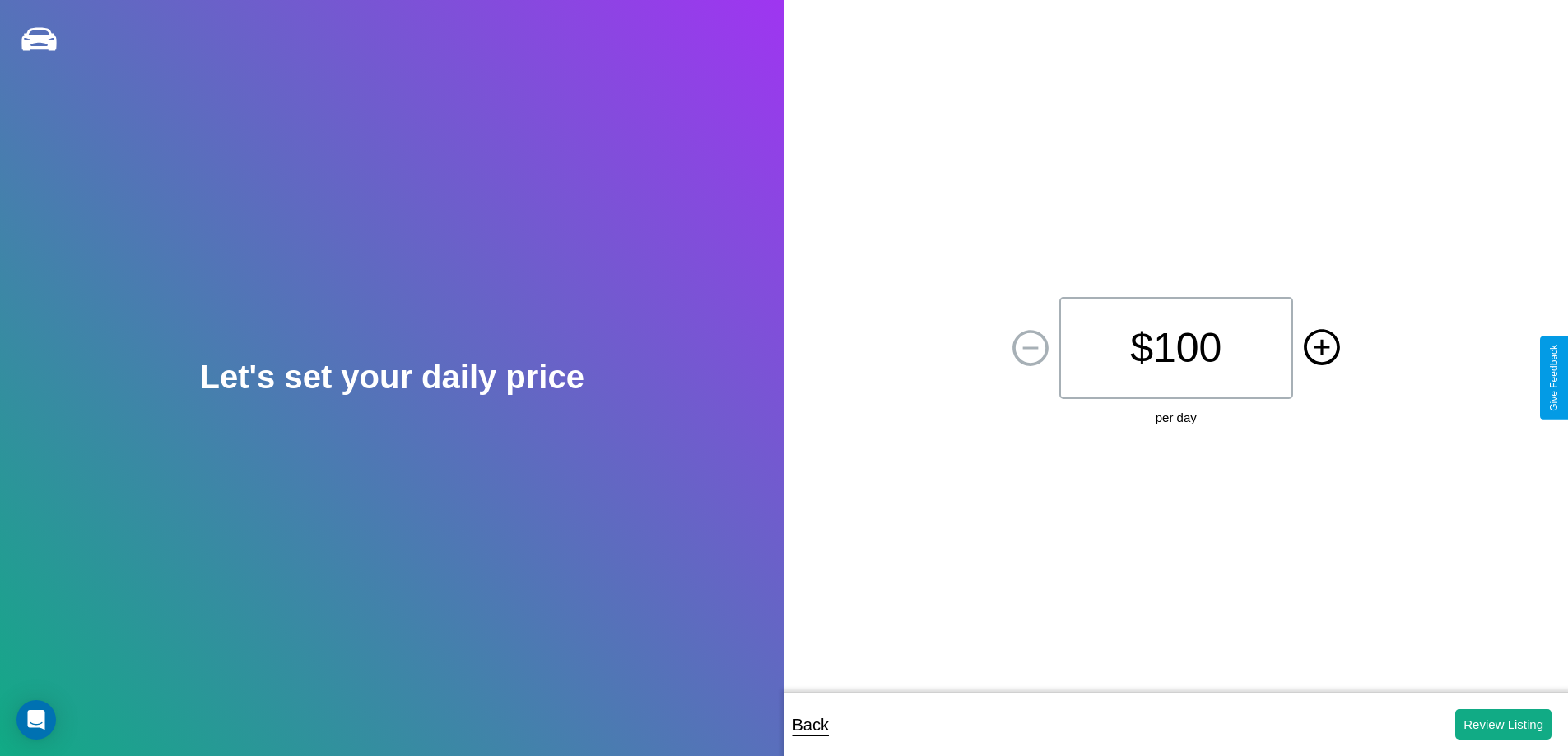
click at [1321, 348] on icon at bounding box center [1321, 347] width 16 height 16
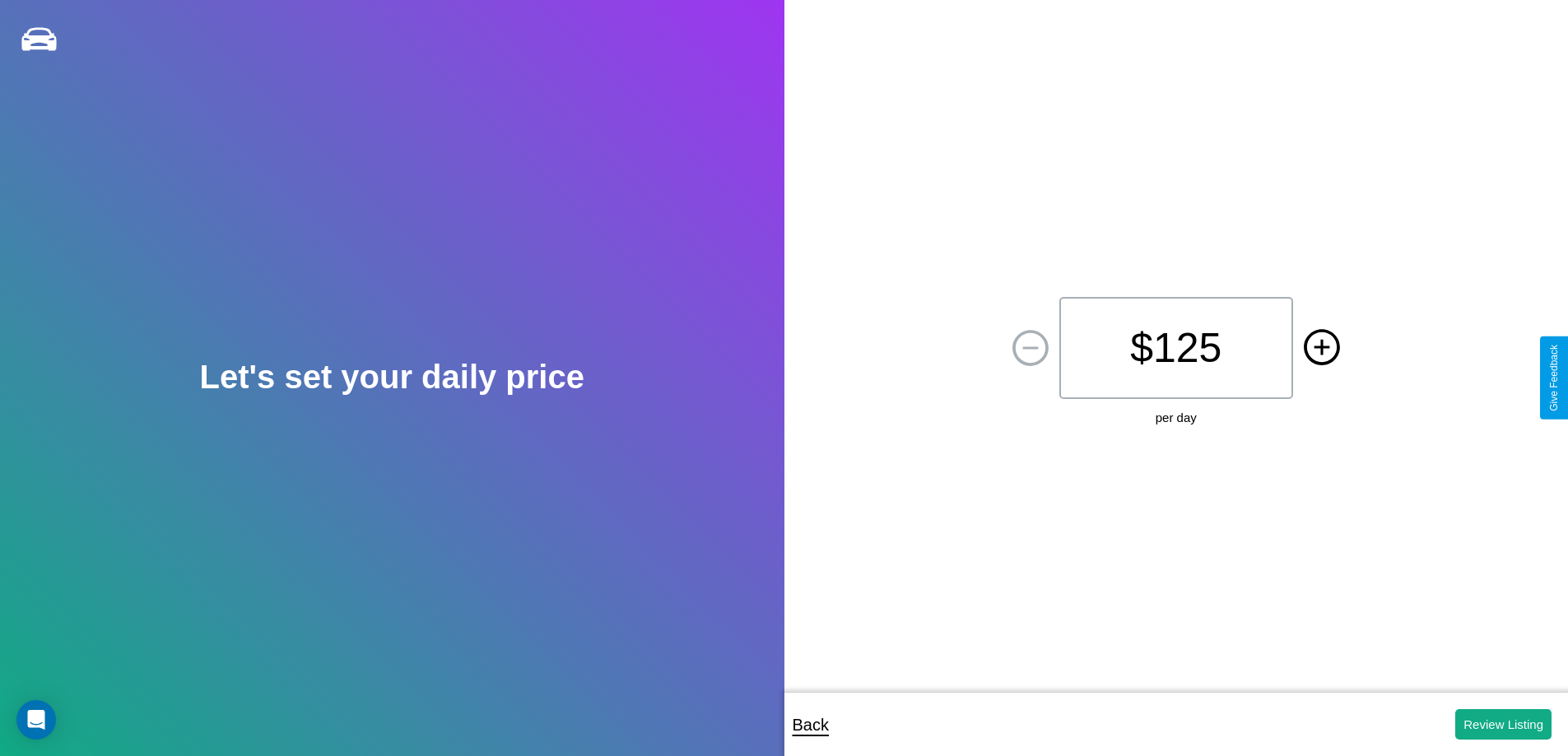
click at [1321, 348] on icon at bounding box center [1321, 347] width 16 height 16
click at [1503, 725] on button "Review Listing" at bounding box center [1503, 725] width 96 height 31
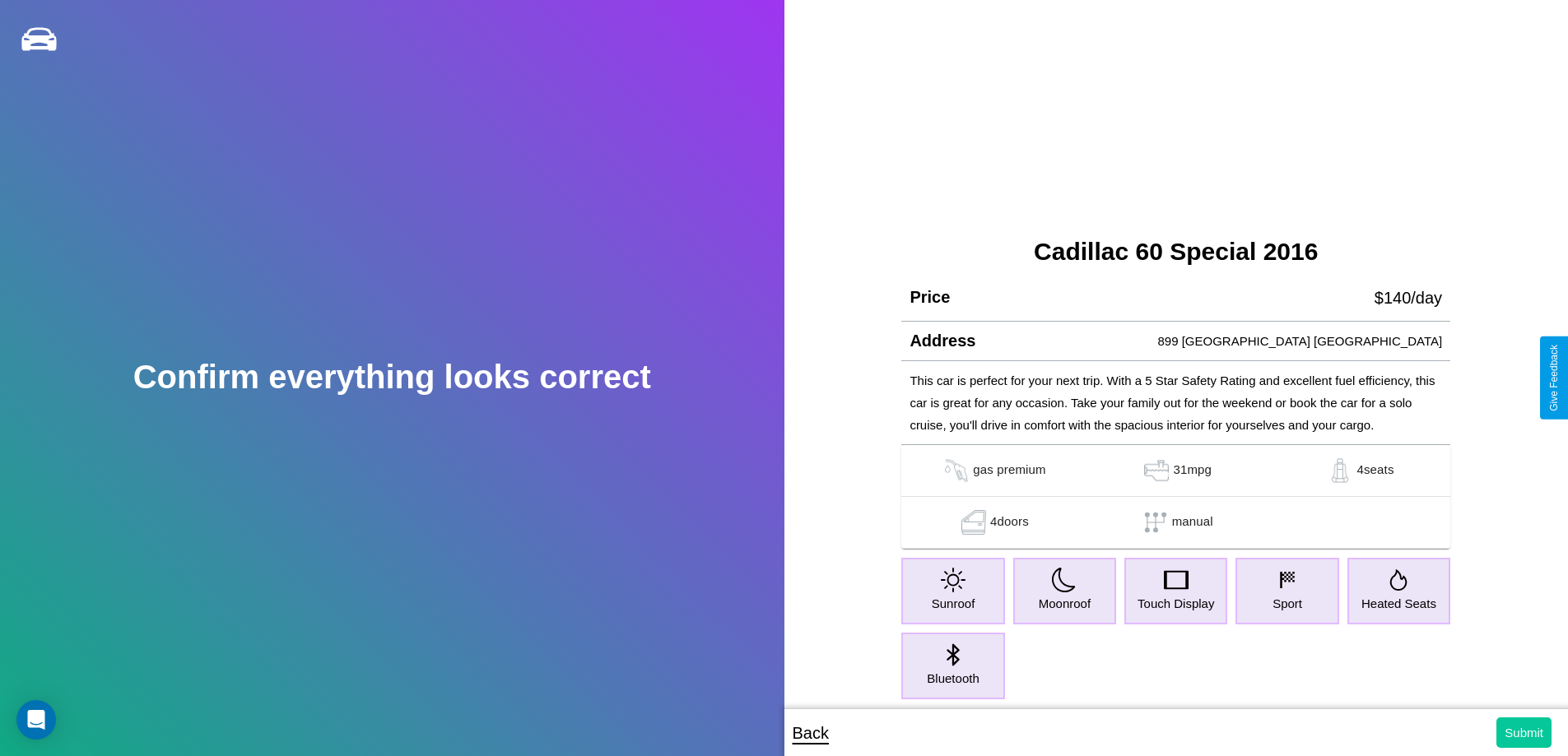
click at [1524, 733] on button "Submit" at bounding box center [1524, 733] width 55 height 31
